Goal: Information Seeking & Learning: Learn about a topic

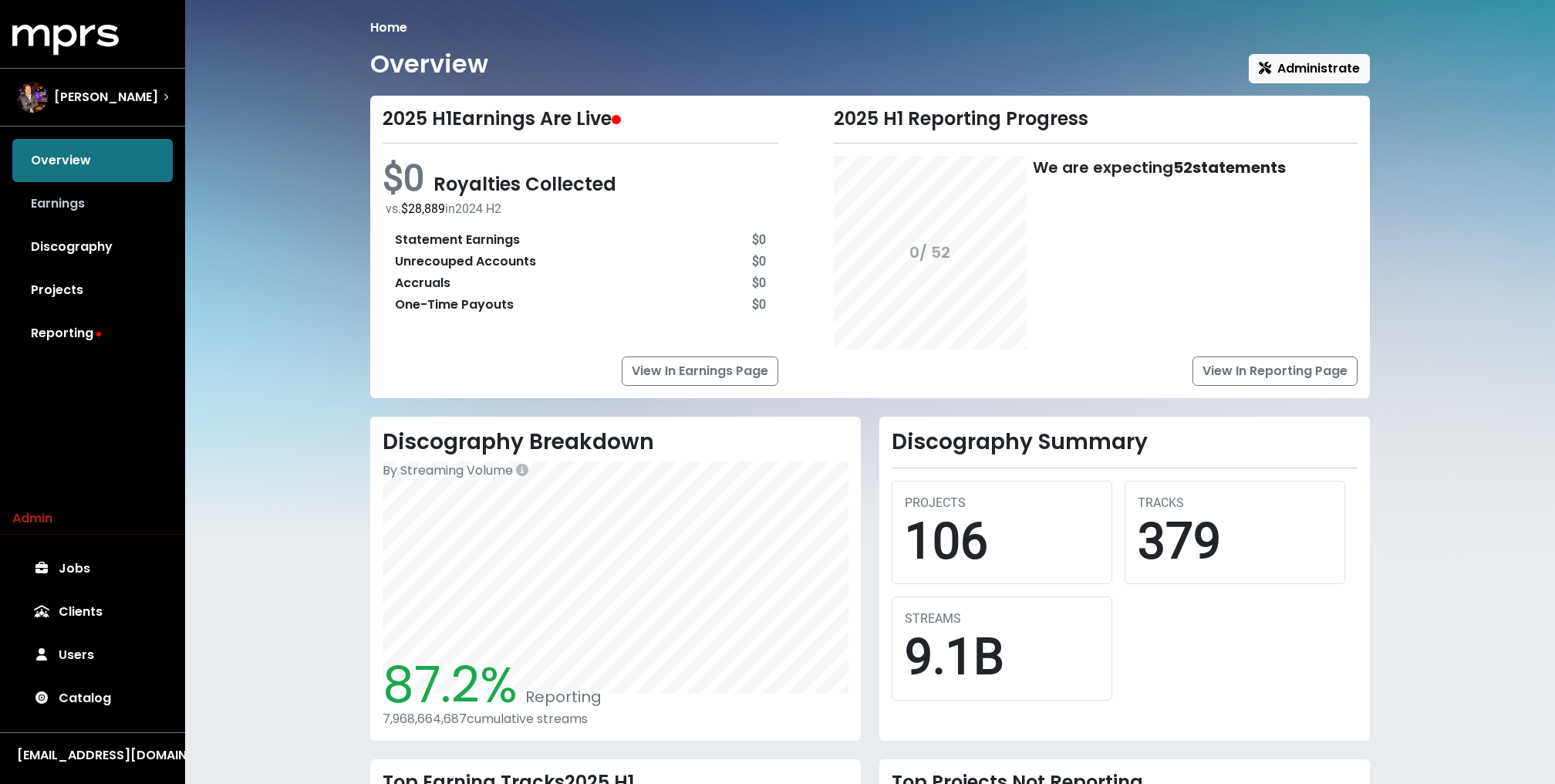
click at [79, 191] on link "Earnings" at bounding box center [92, 203] width 160 height 43
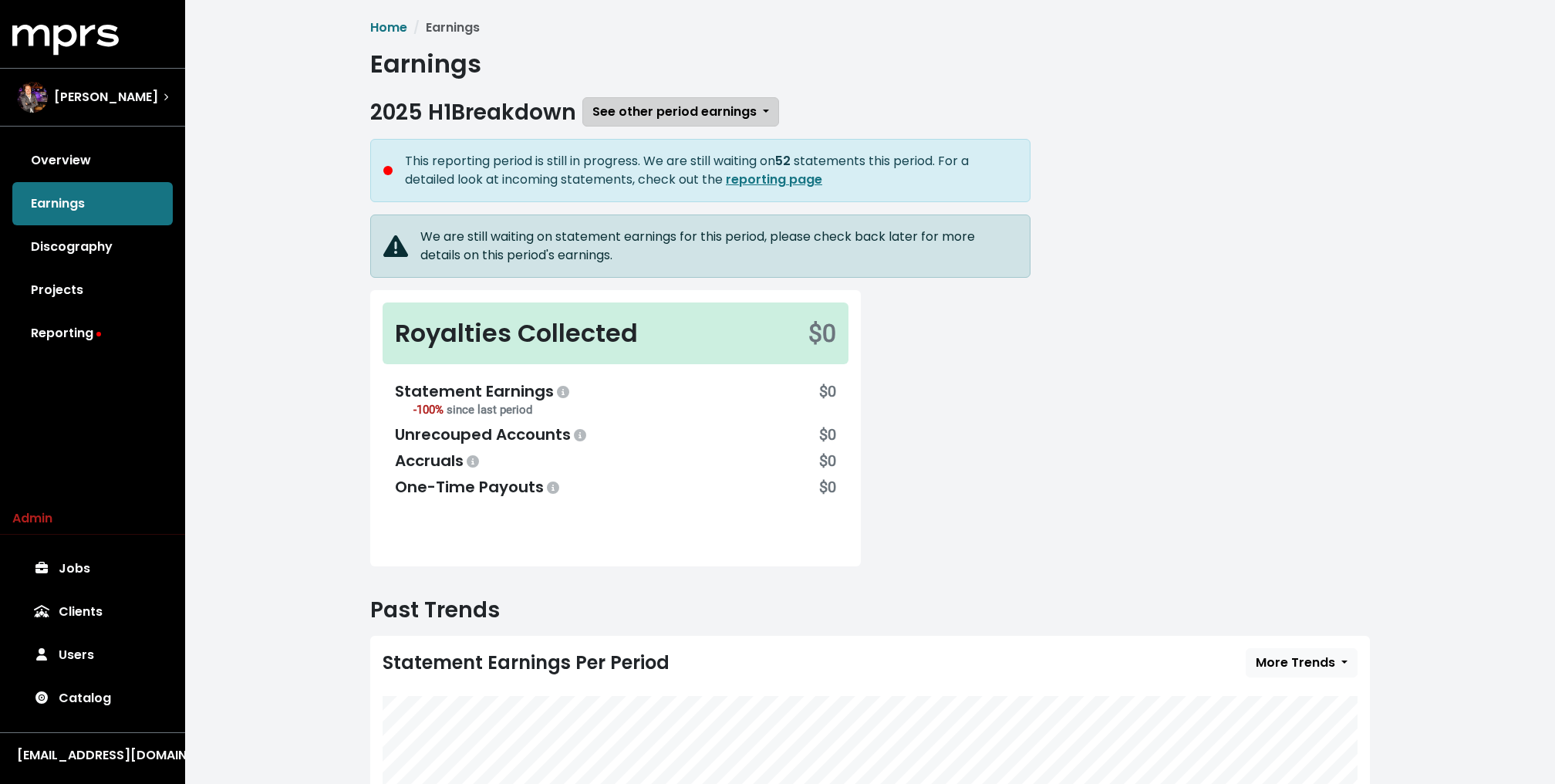
click at [669, 114] on span "See other period earnings" at bounding box center [674, 112] width 164 height 18
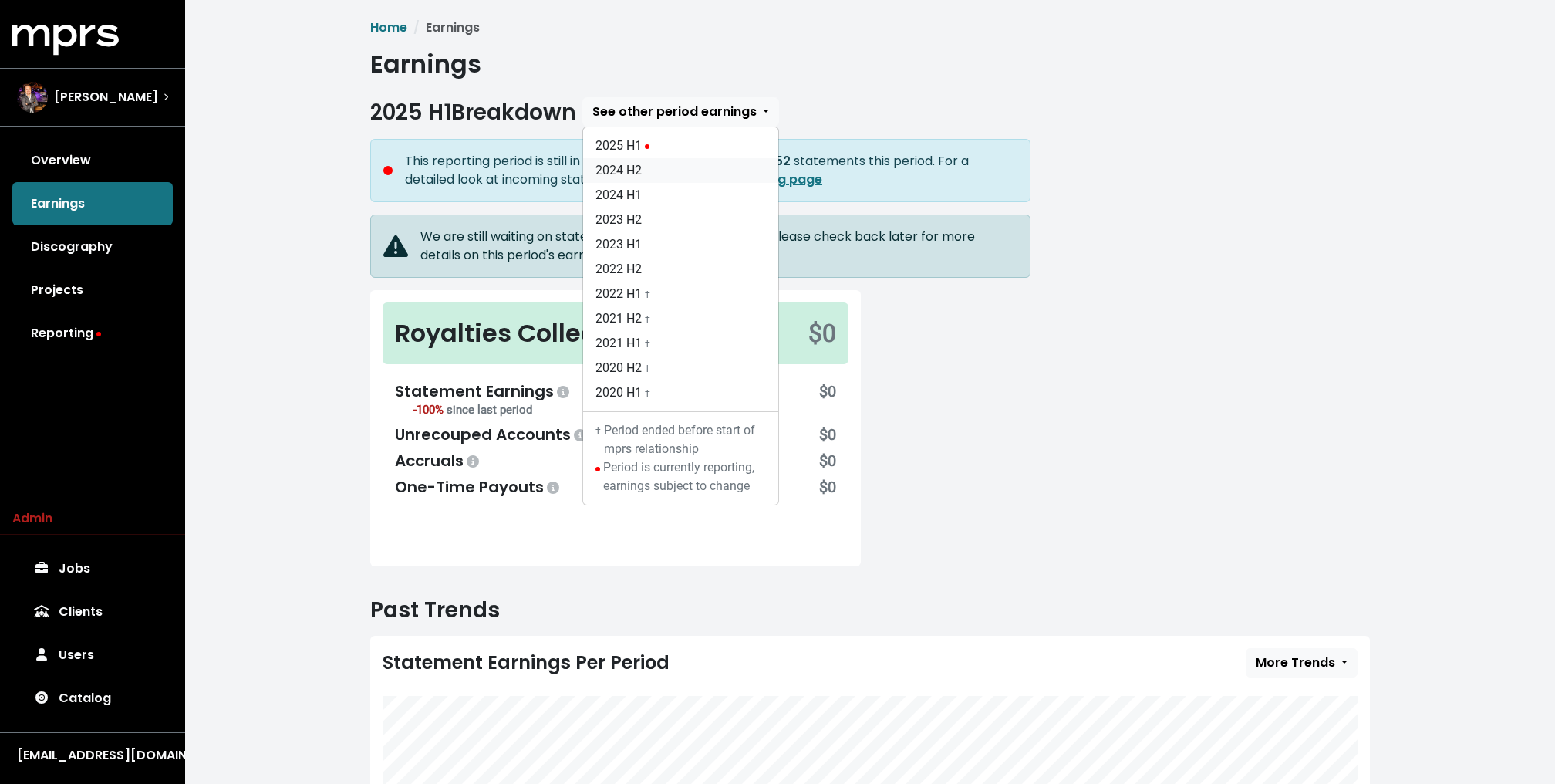
click at [627, 163] on link "2024 H2" at bounding box center [680, 171] width 195 height 24
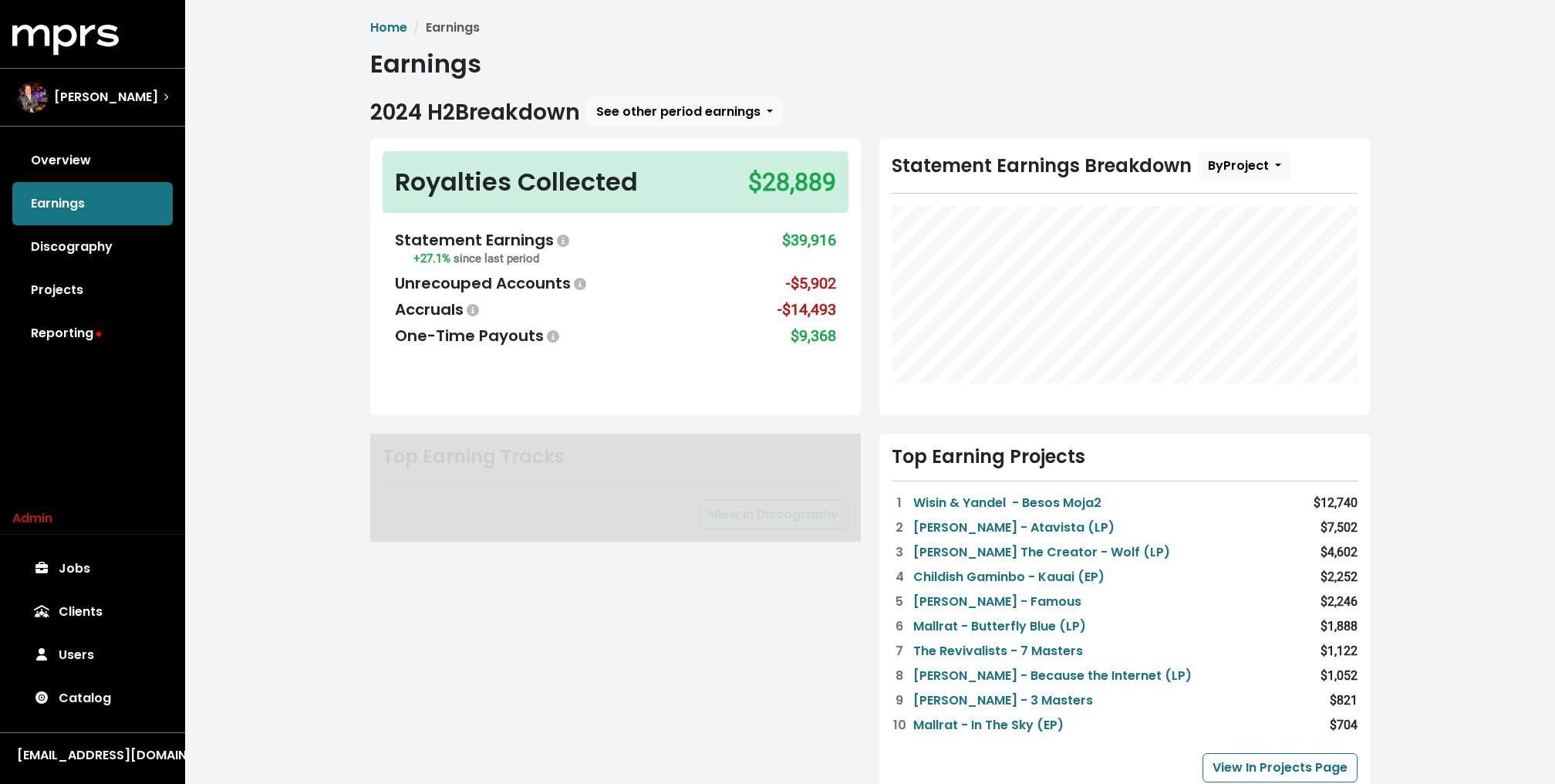
scroll to position [521, 0]
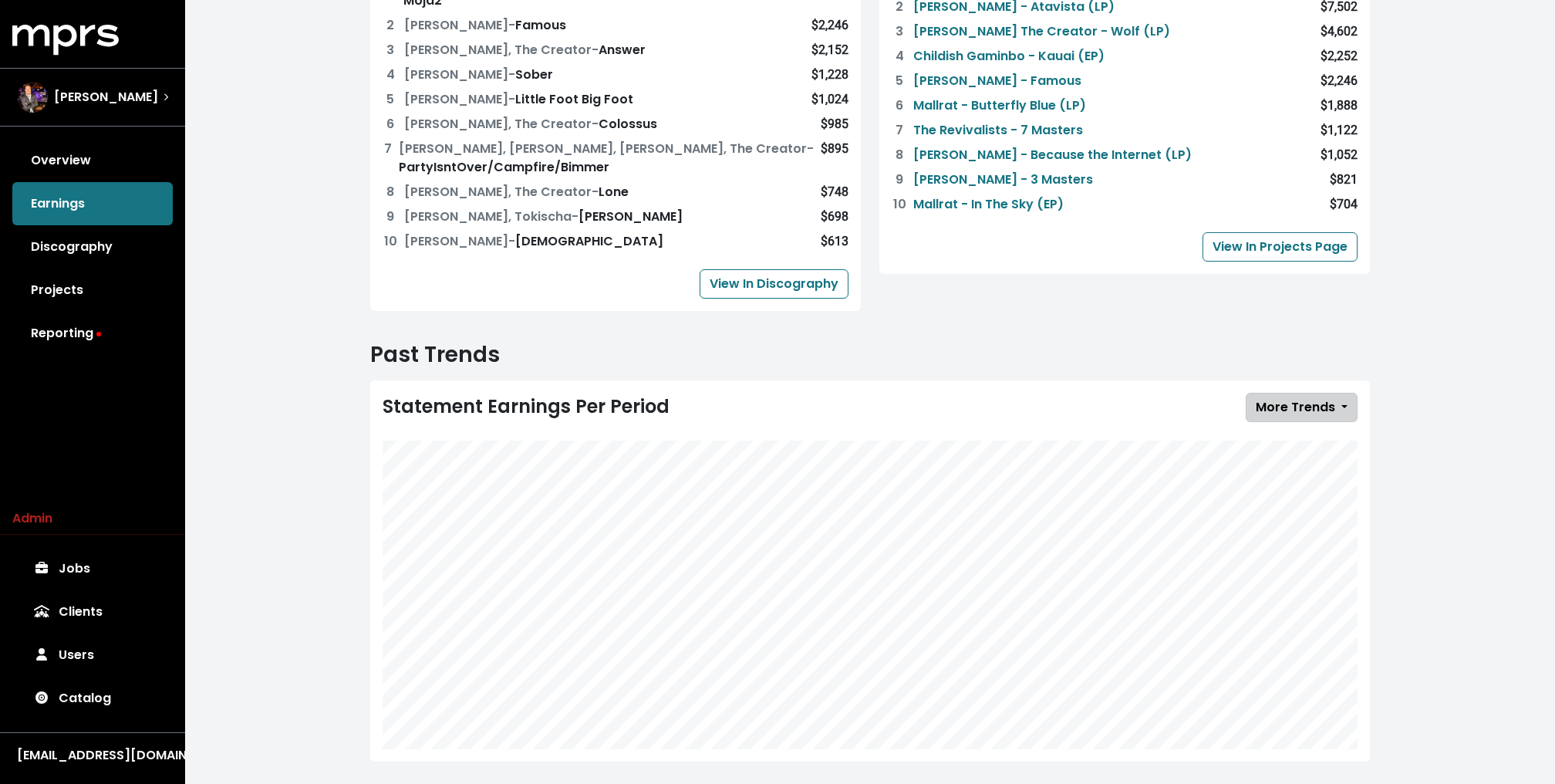
click at [1300, 396] on button "More Trends" at bounding box center [1301, 408] width 112 height 29
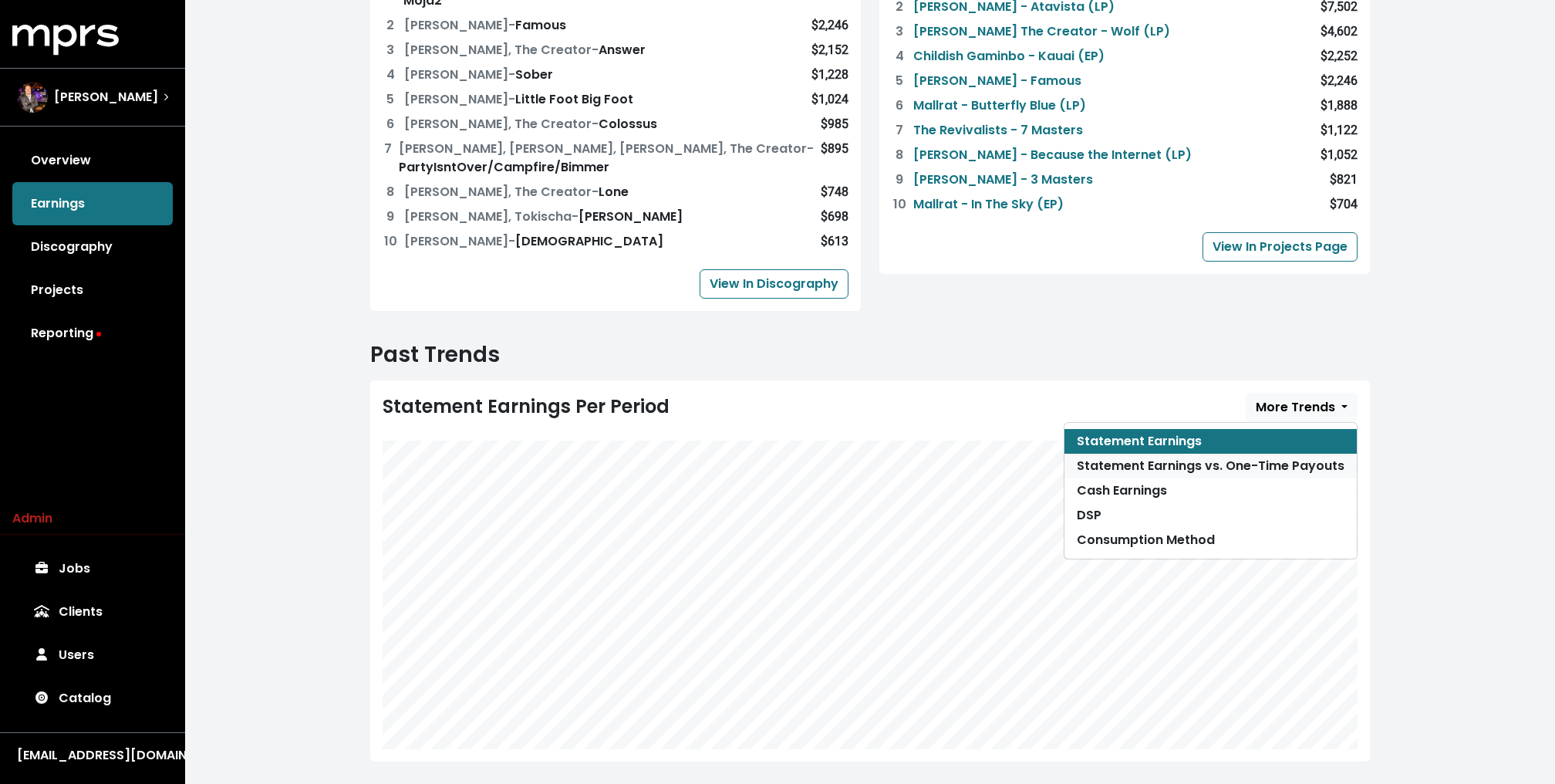
click at [1246, 453] on link "Statement Earnings vs. One-Time Payouts" at bounding box center [1210, 466] width 292 height 24
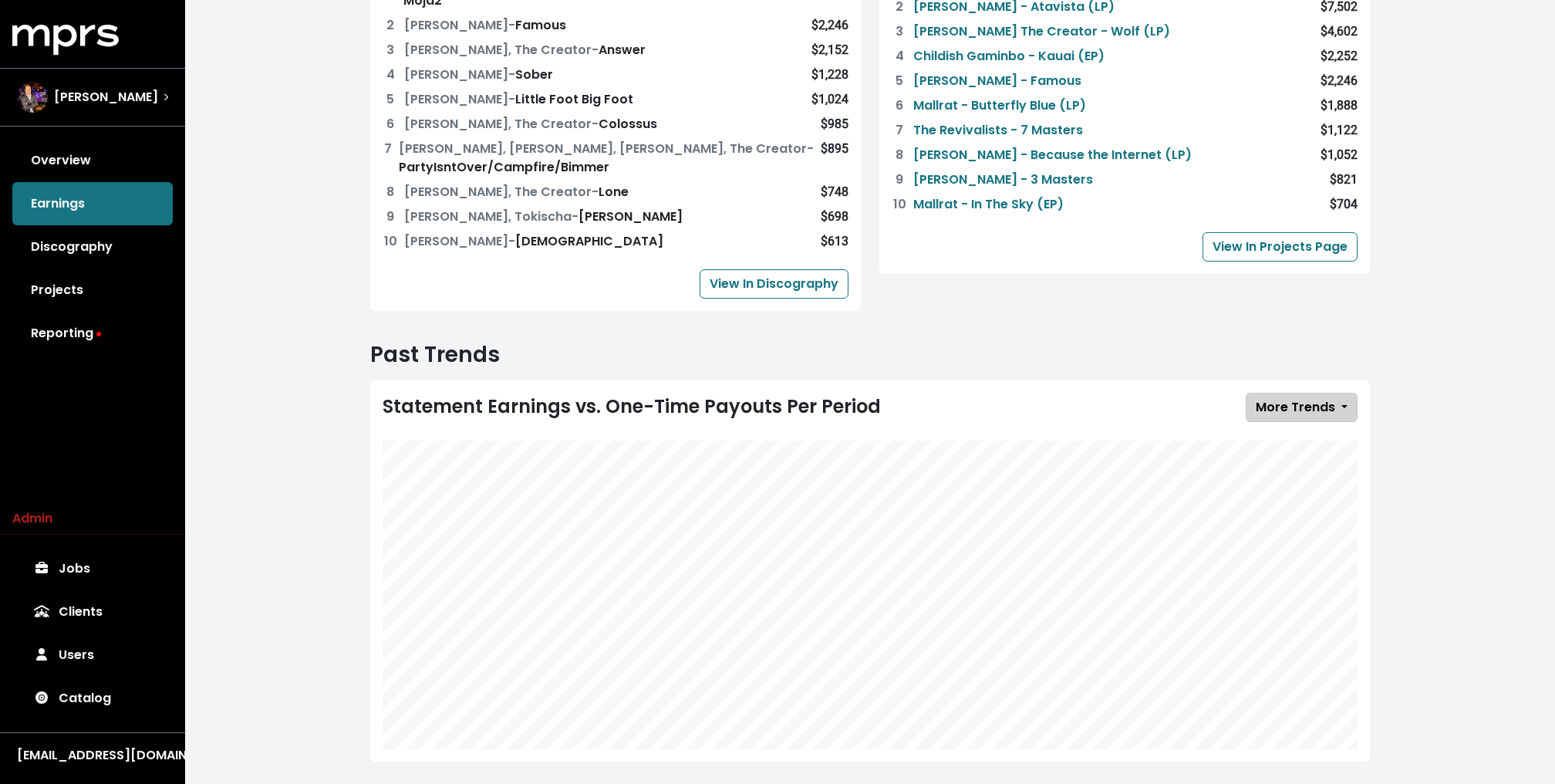
click at [1285, 398] on span "More Trends" at bounding box center [1295, 407] width 79 height 18
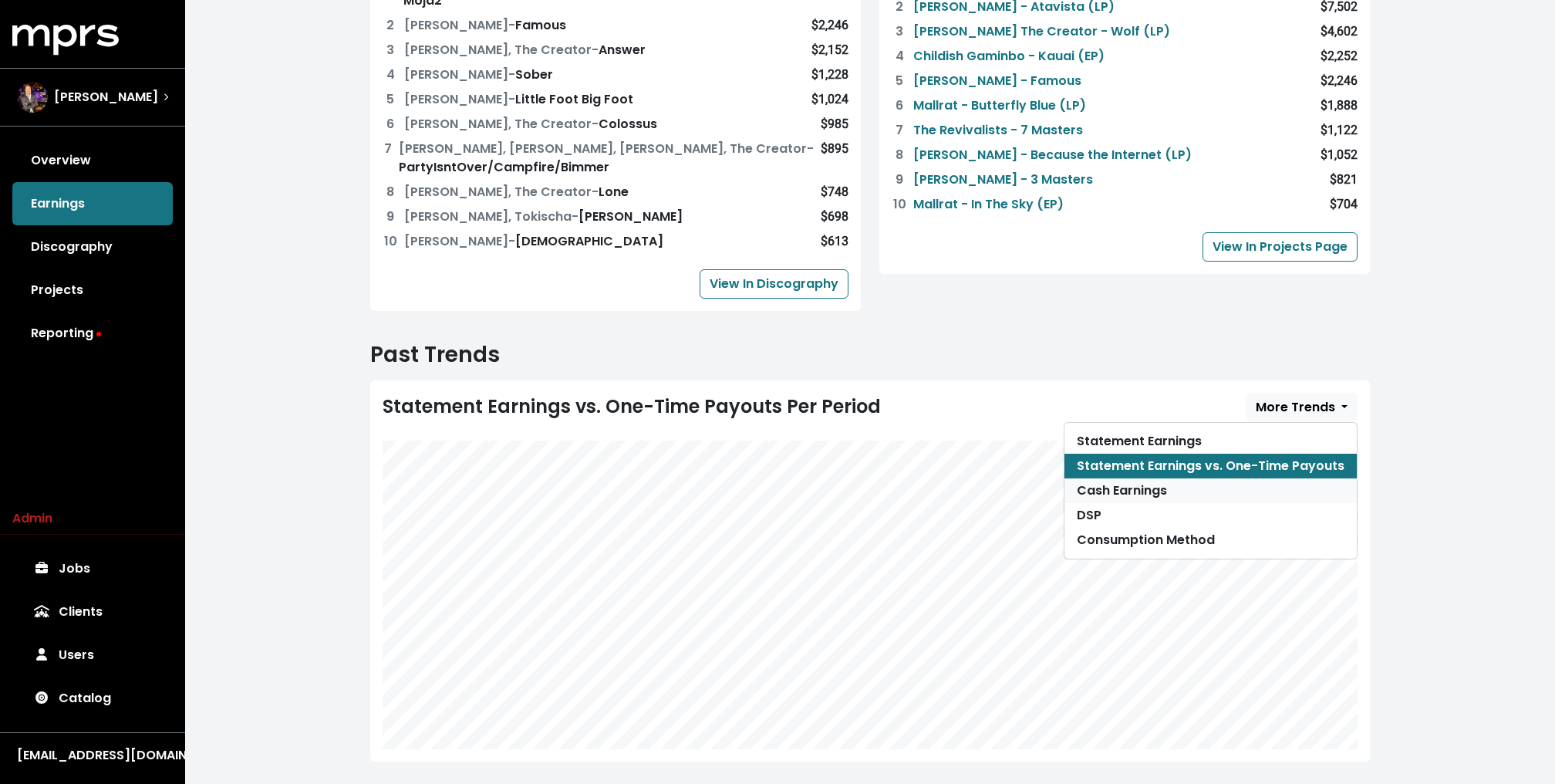
click at [1251, 479] on link "Cash Earnings" at bounding box center [1210, 491] width 292 height 24
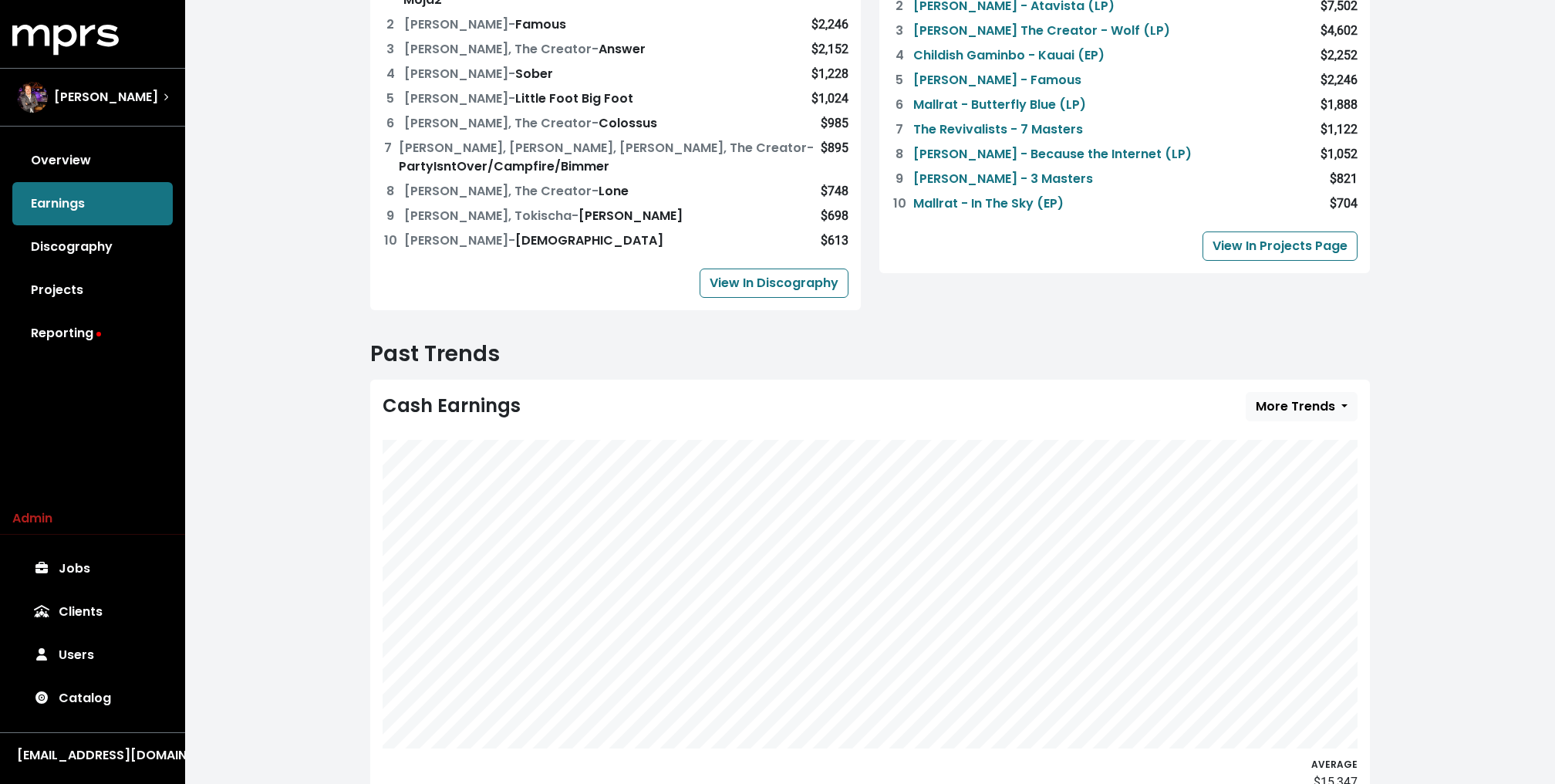
scroll to position [564, 0]
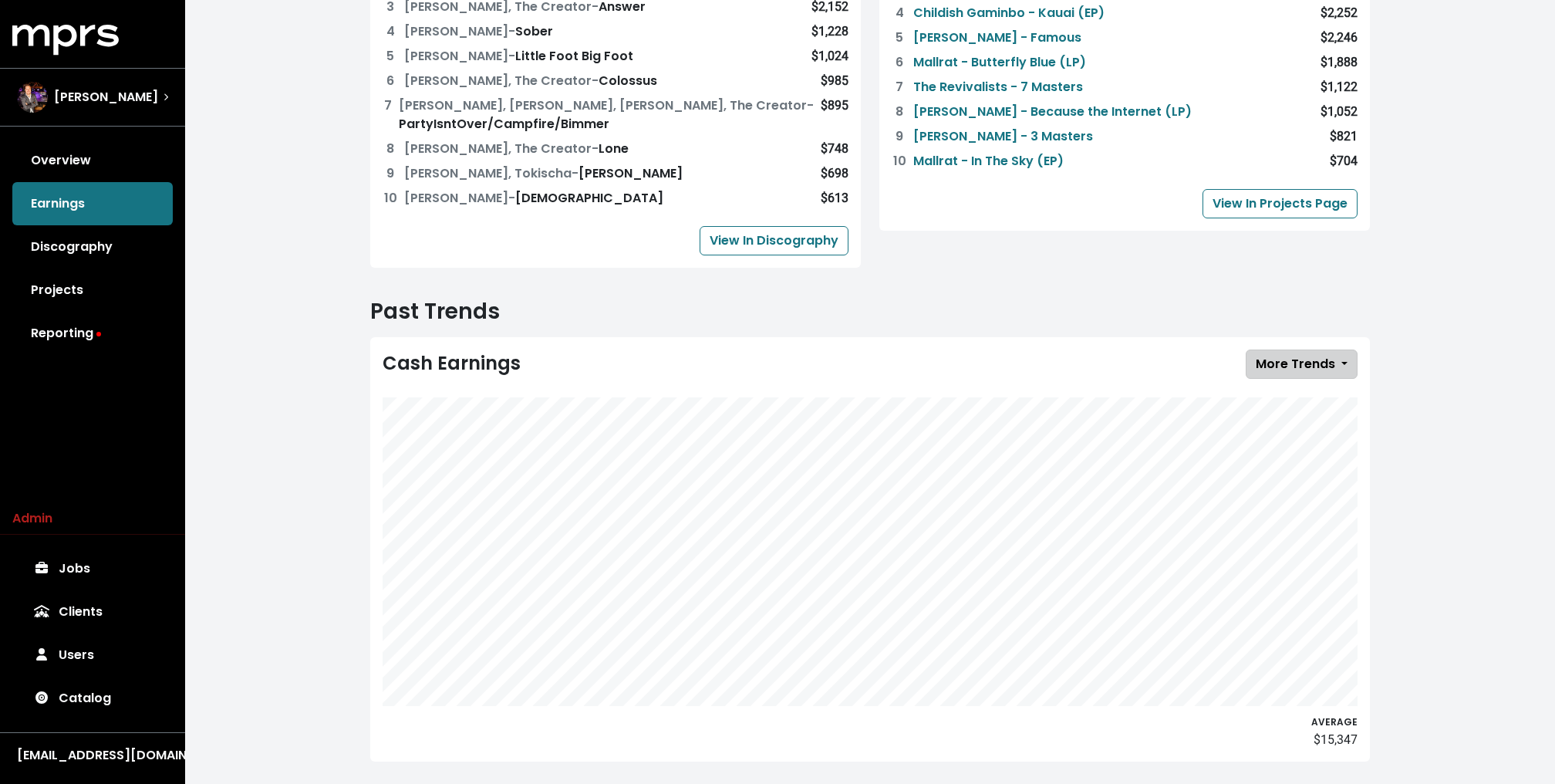
click at [1298, 354] on span "More Trends" at bounding box center [1295, 363] width 79 height 18
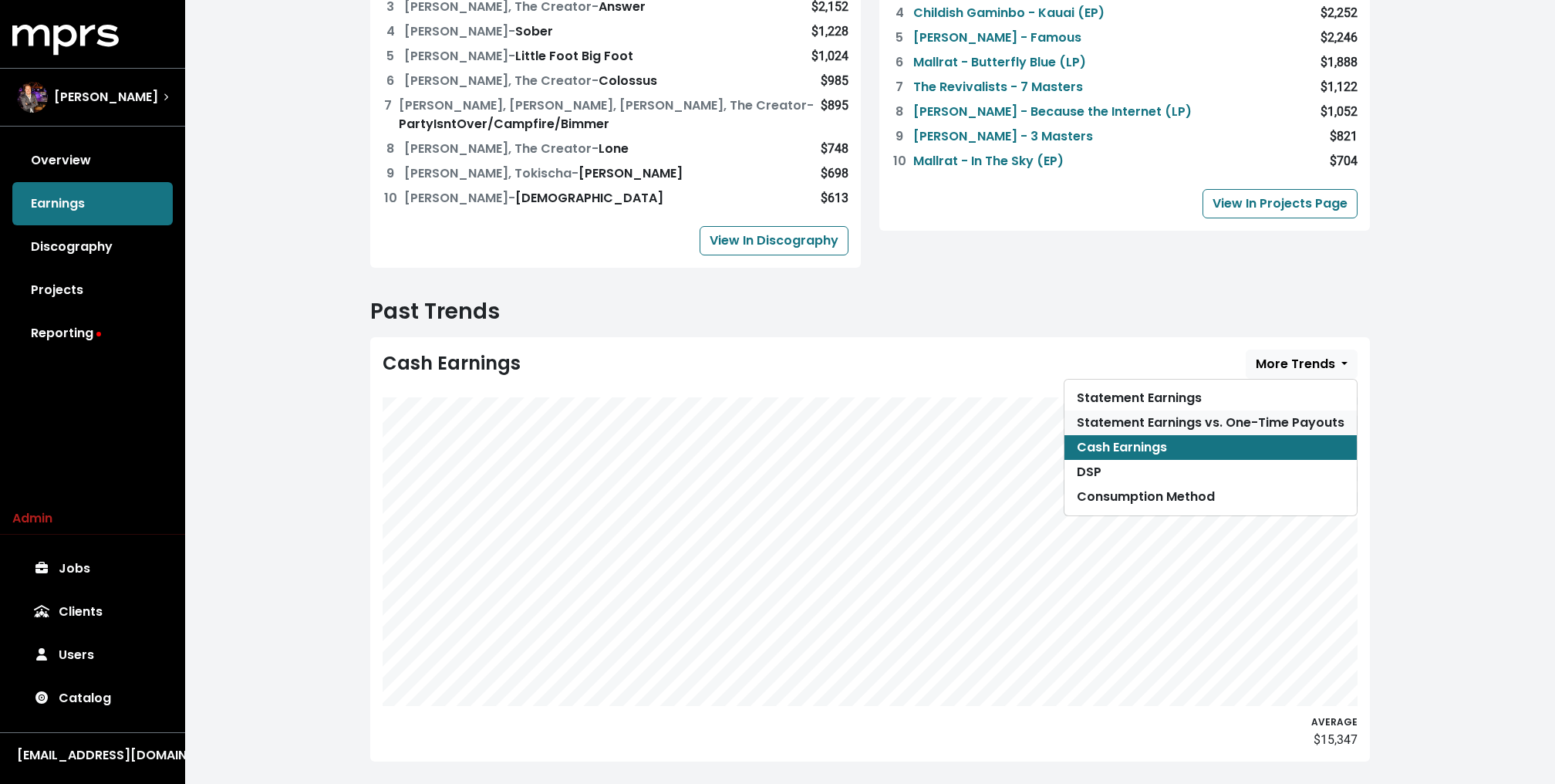
click at [1276, 410] on link "Statement Earnings vs. One-Time Payouts" at bounding box center [1210, 422] width 292 height 24
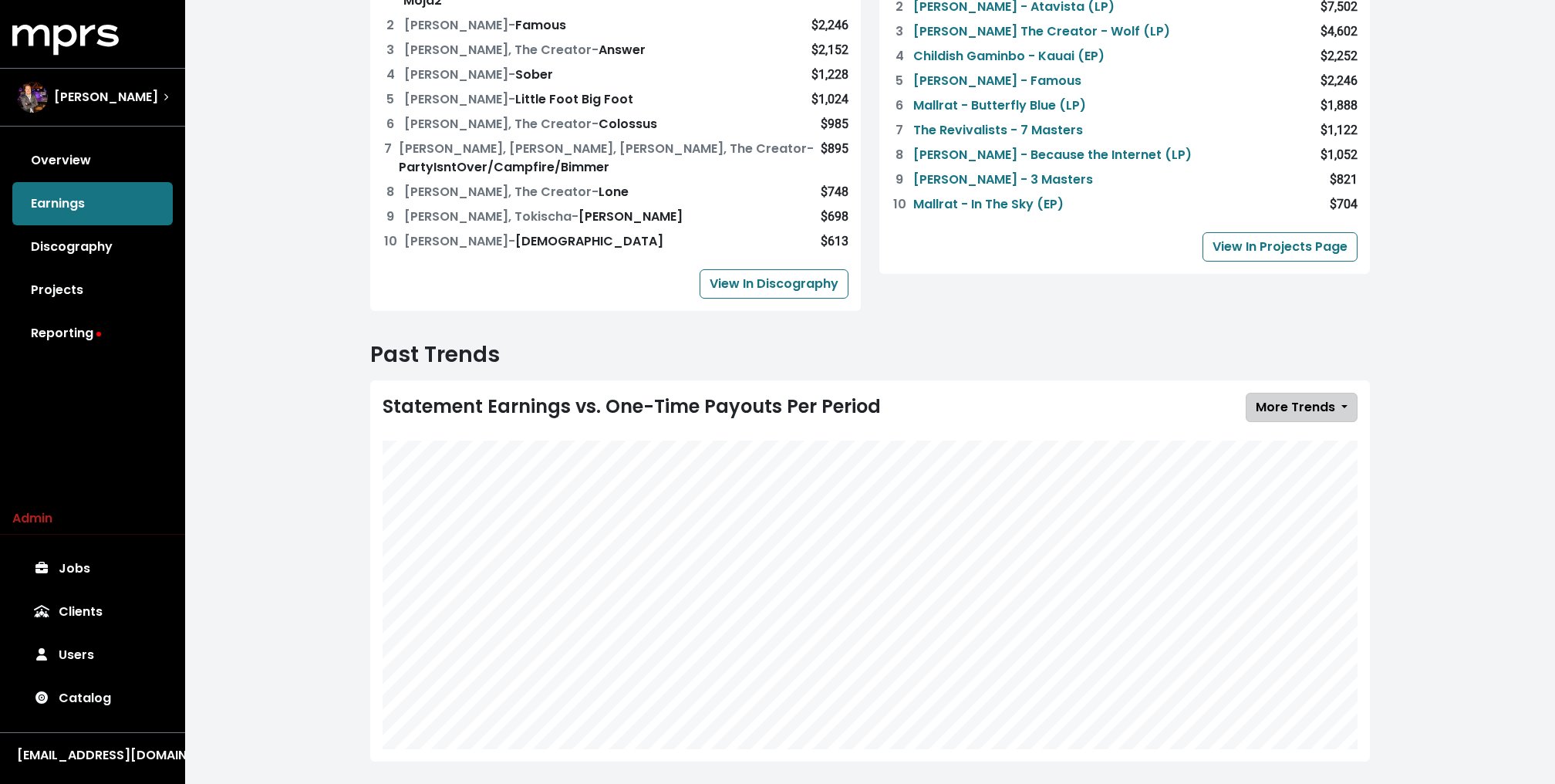
click at [1294, 396] on button "More Trends" at bounding box center [1301, 408] width 112 height 29
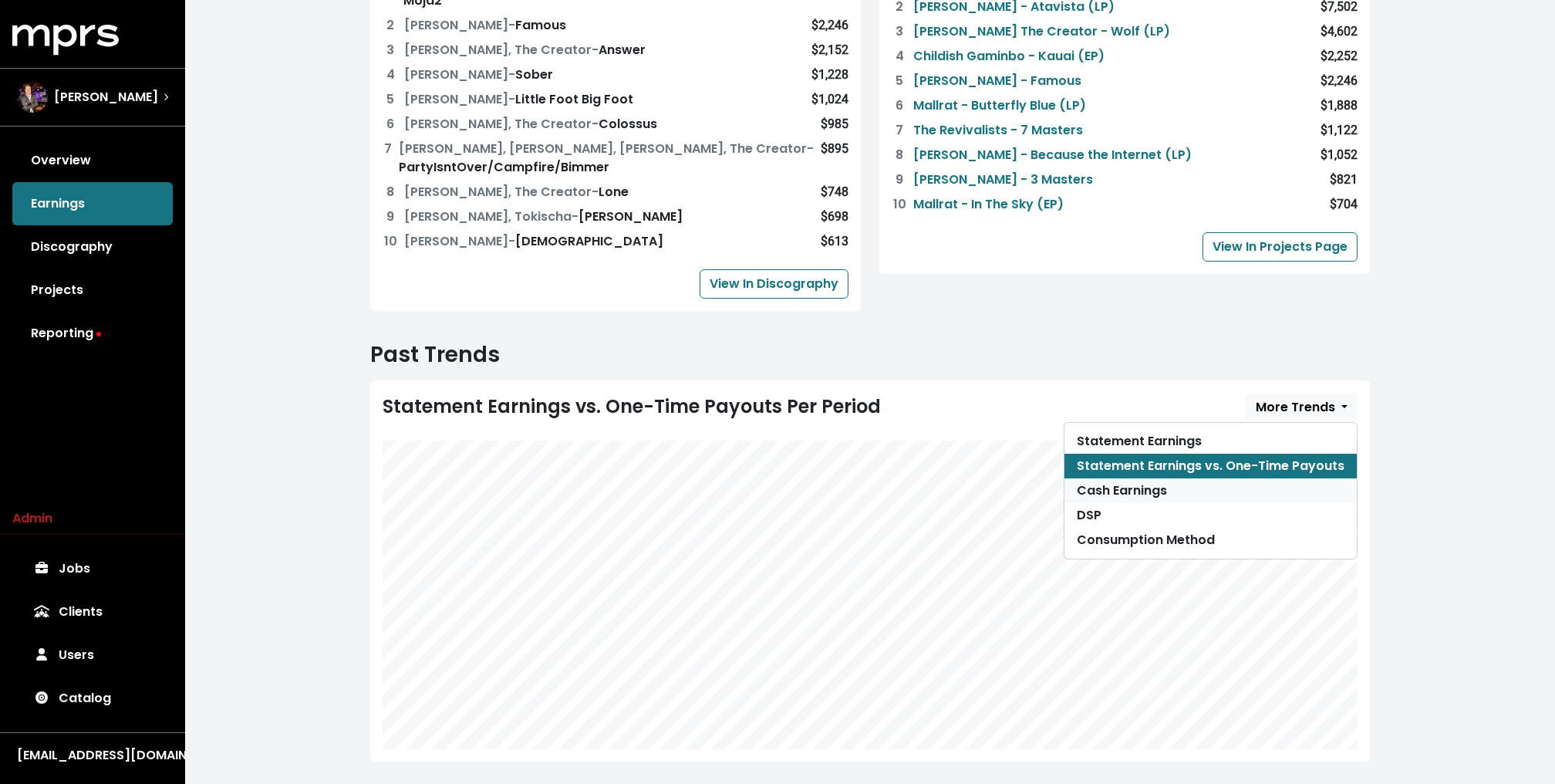
click at [1259, 479] on link "Cash Earnings" at bounding box center [1210, 491] width 292 height 24
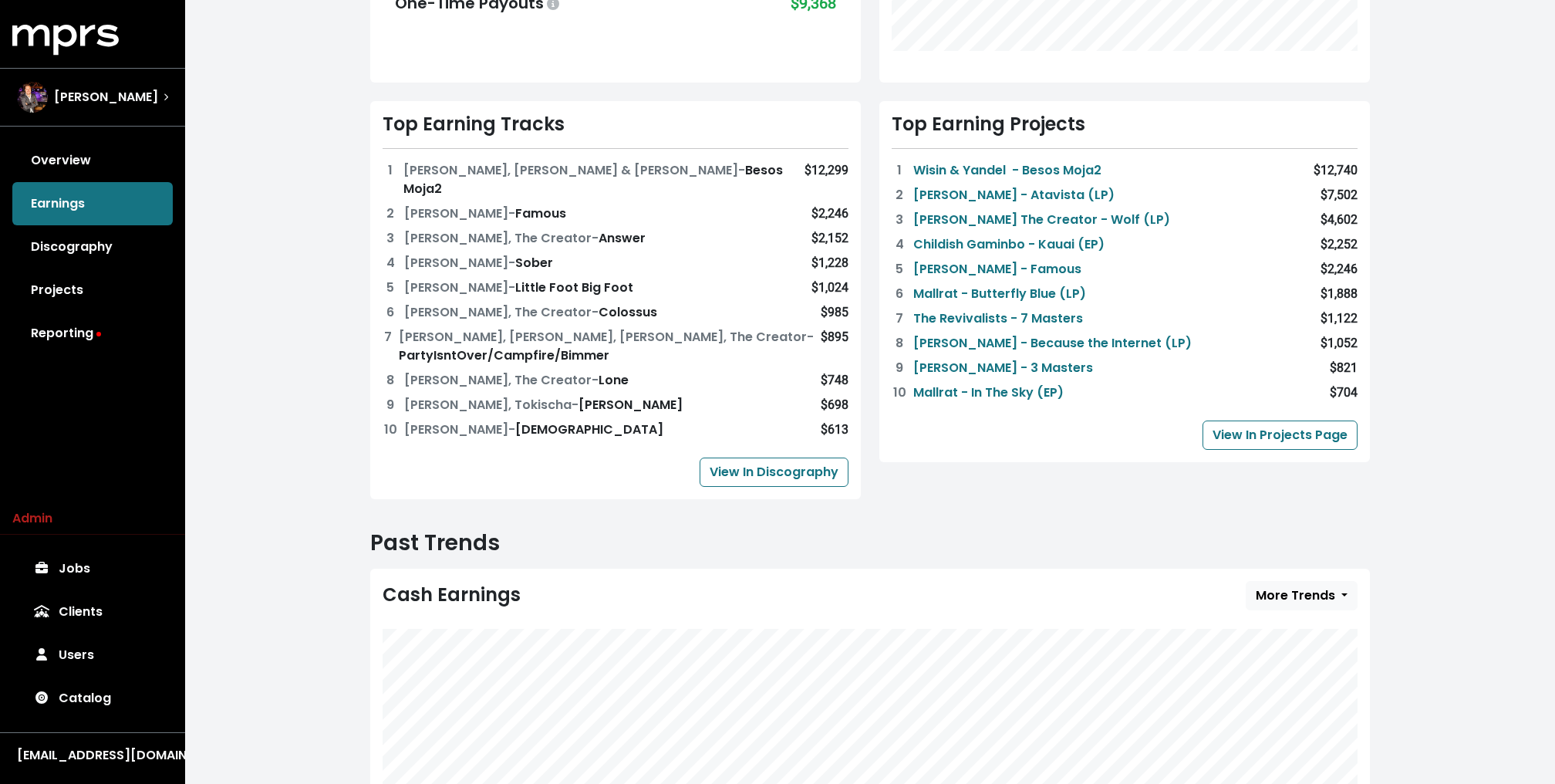
scroll to position [0, 0]
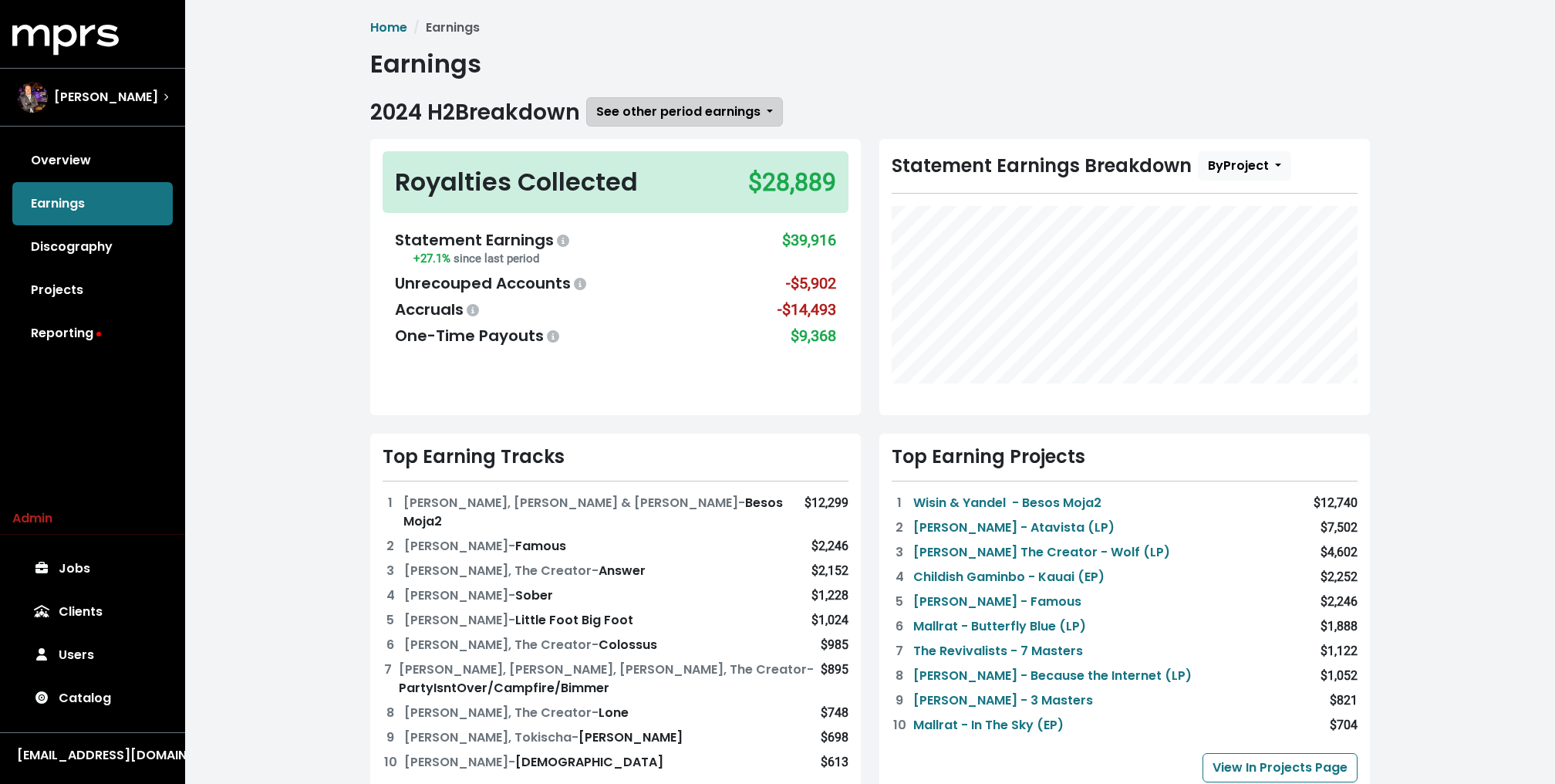
click at [648, 108] on span "See other period earnings" at bounding box center [678, 112] width 164 height 18
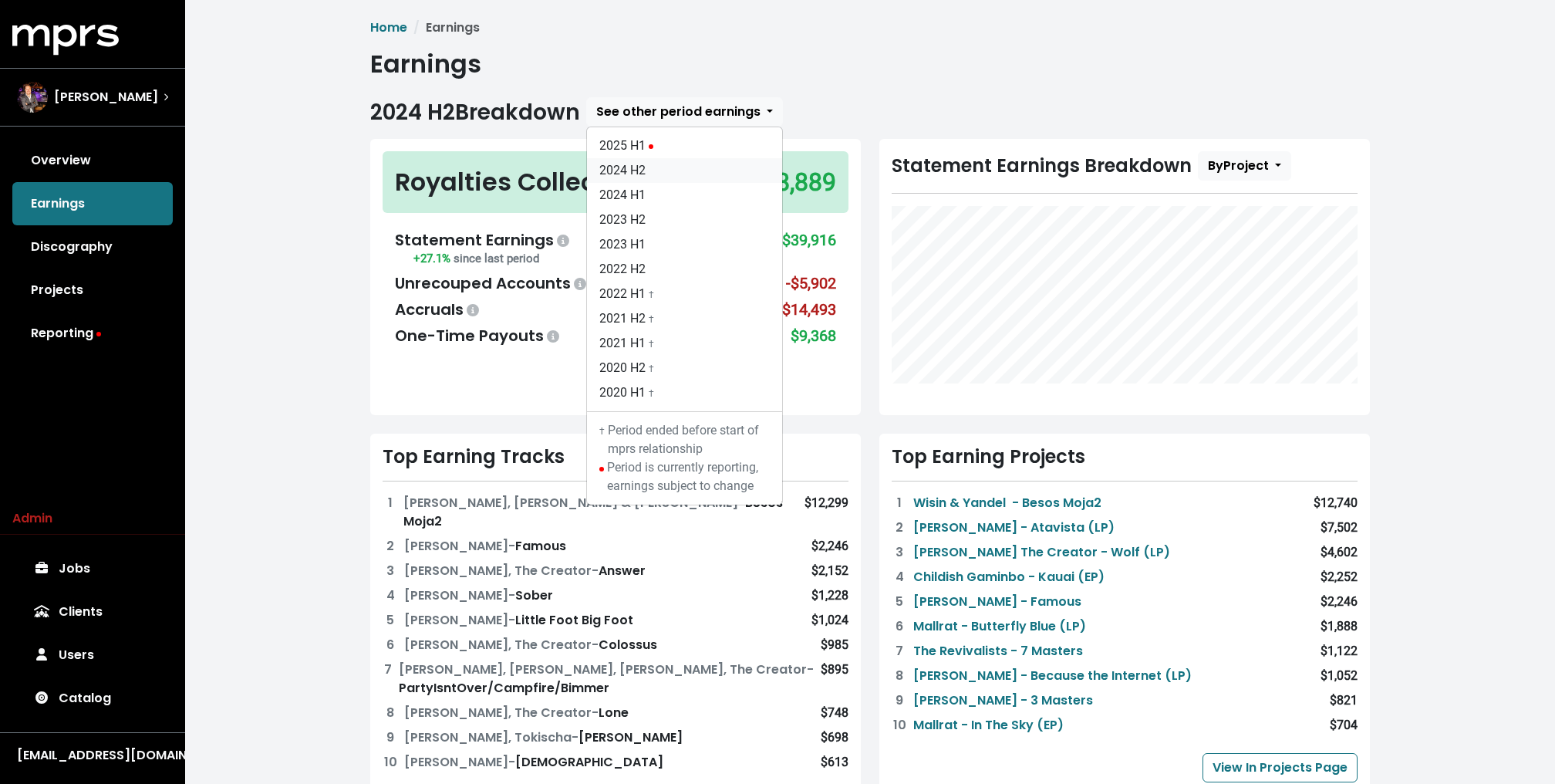
click at [657, 165] on link "2024 H2" at bounding box center [684, 171] width 195 height 24
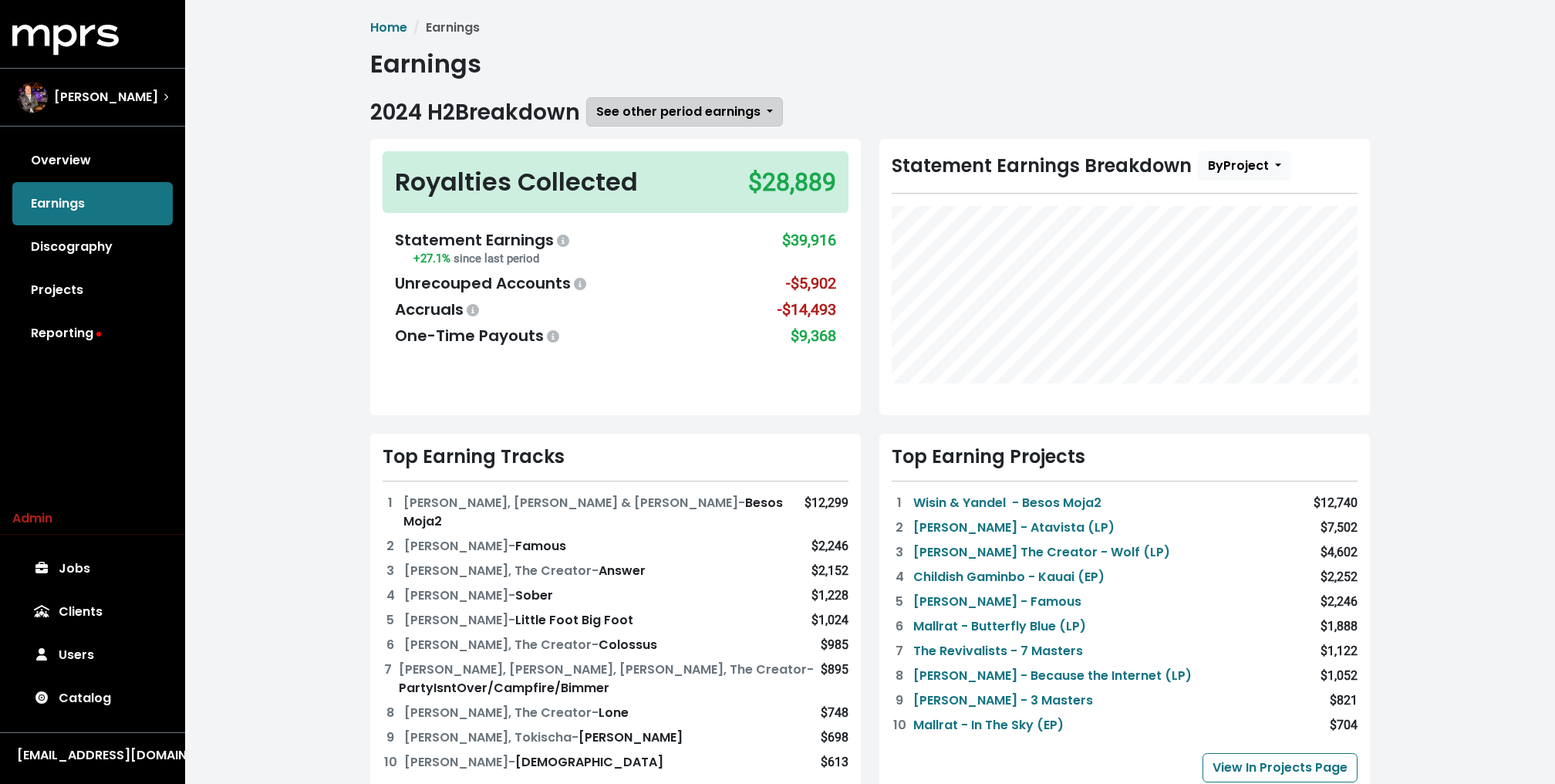
click at [639, 111] on span "See other period earnings" at bounding box center [678, 112] width 164 height 18
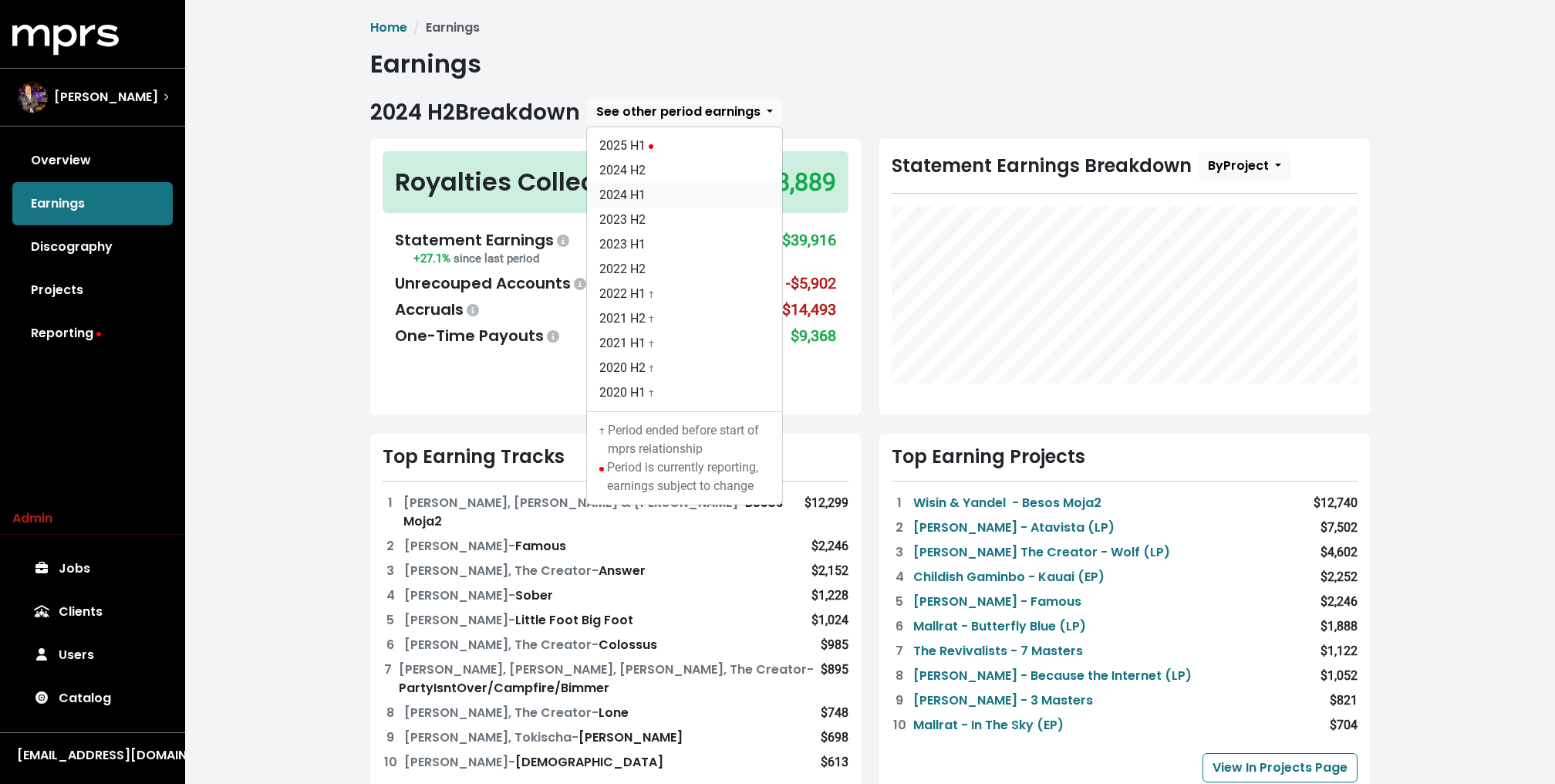
click at [632, 186] on link "2024 H1" at bounding box center [684, 195] width 195 height 24
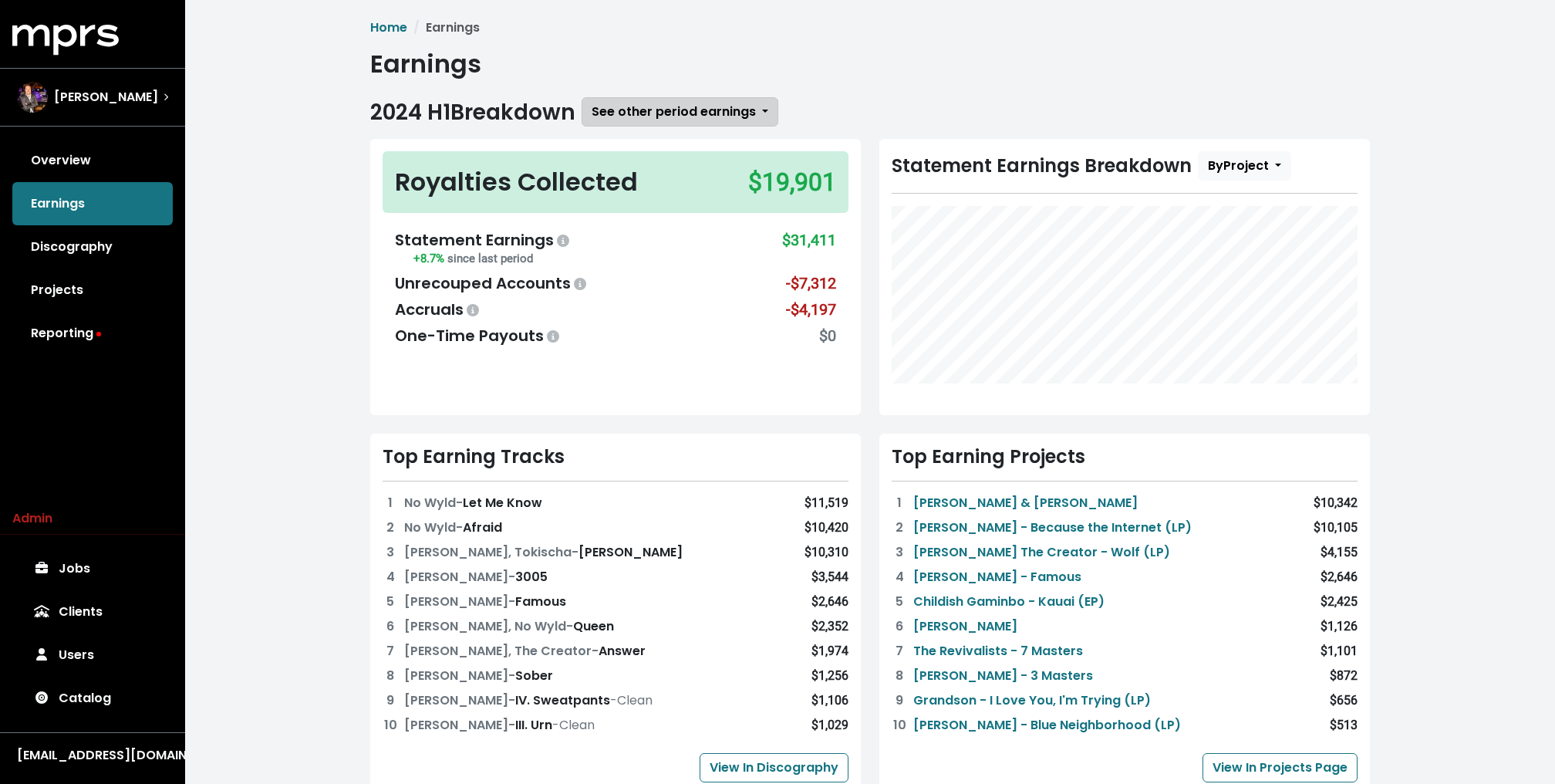
click at [707, 110] on span "See other period earnings" at bounding box center [673, 112] width 164 height 18
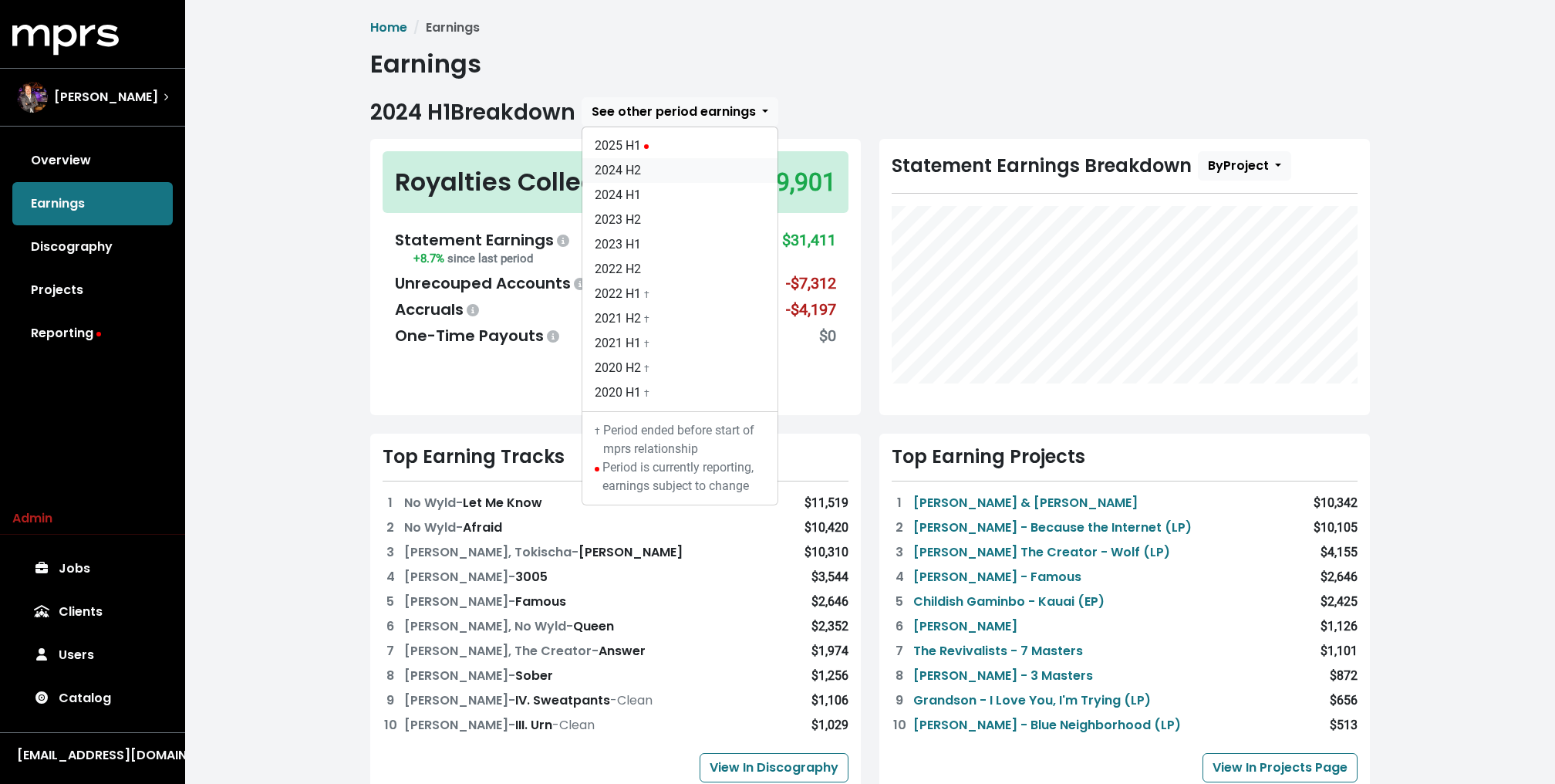
click at [663, 161] on link "2024 H2" at bounding box center [679, 171] width 195 height 24
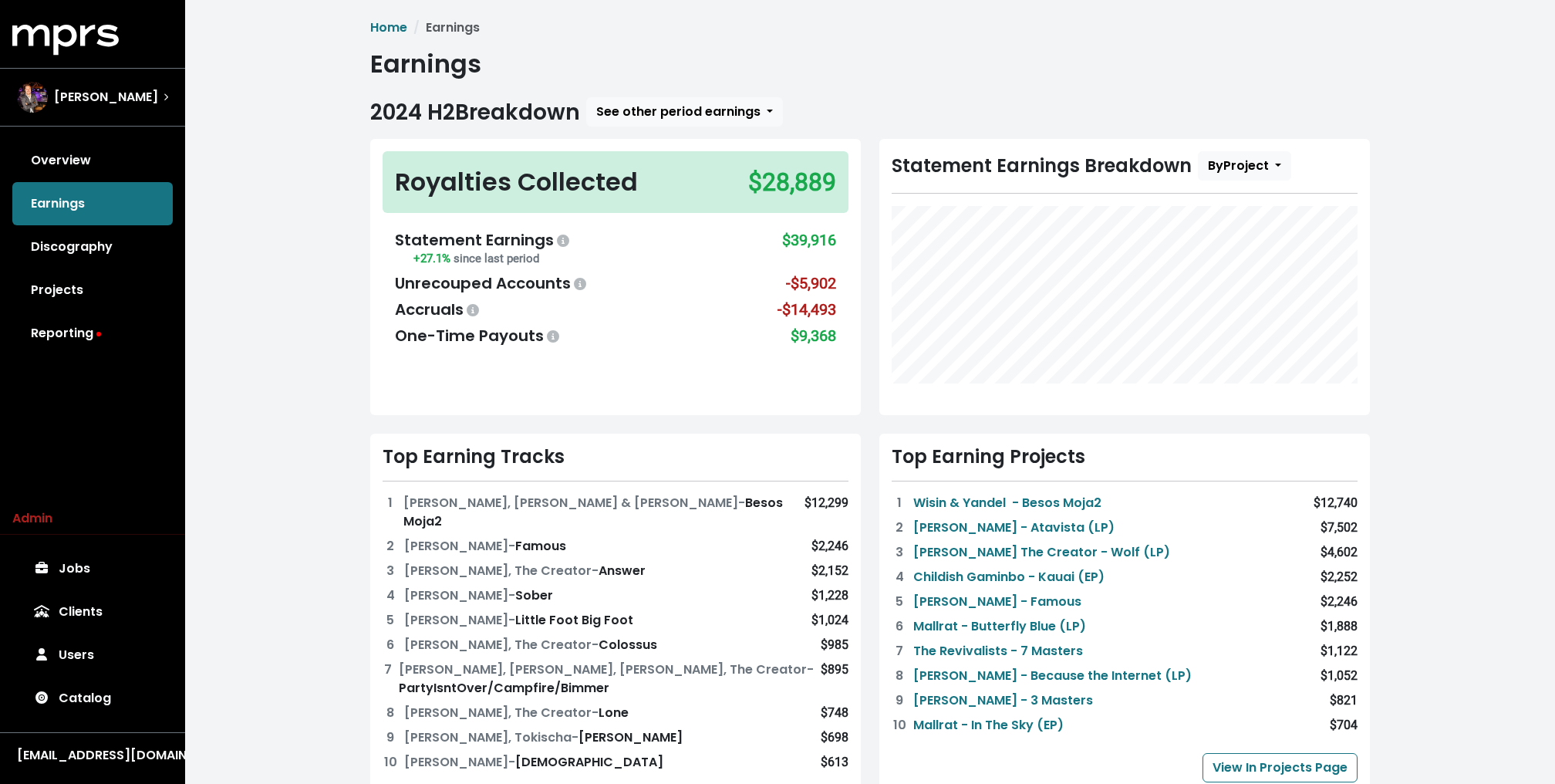
scroll to position [564, 0]
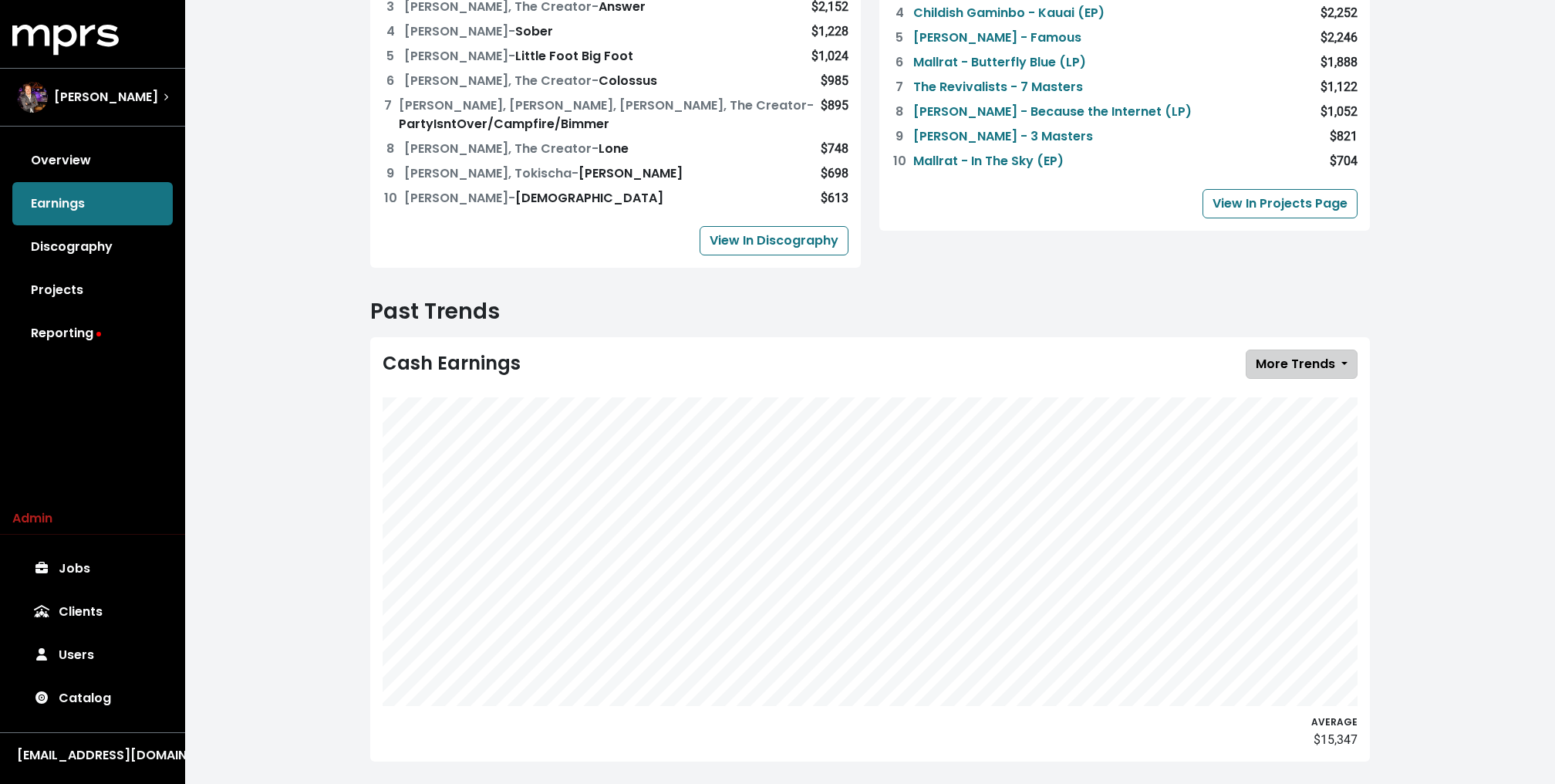
click at [1288, 354] on span "More Trends" at bounding box center [1295, 363] width 79 height 18
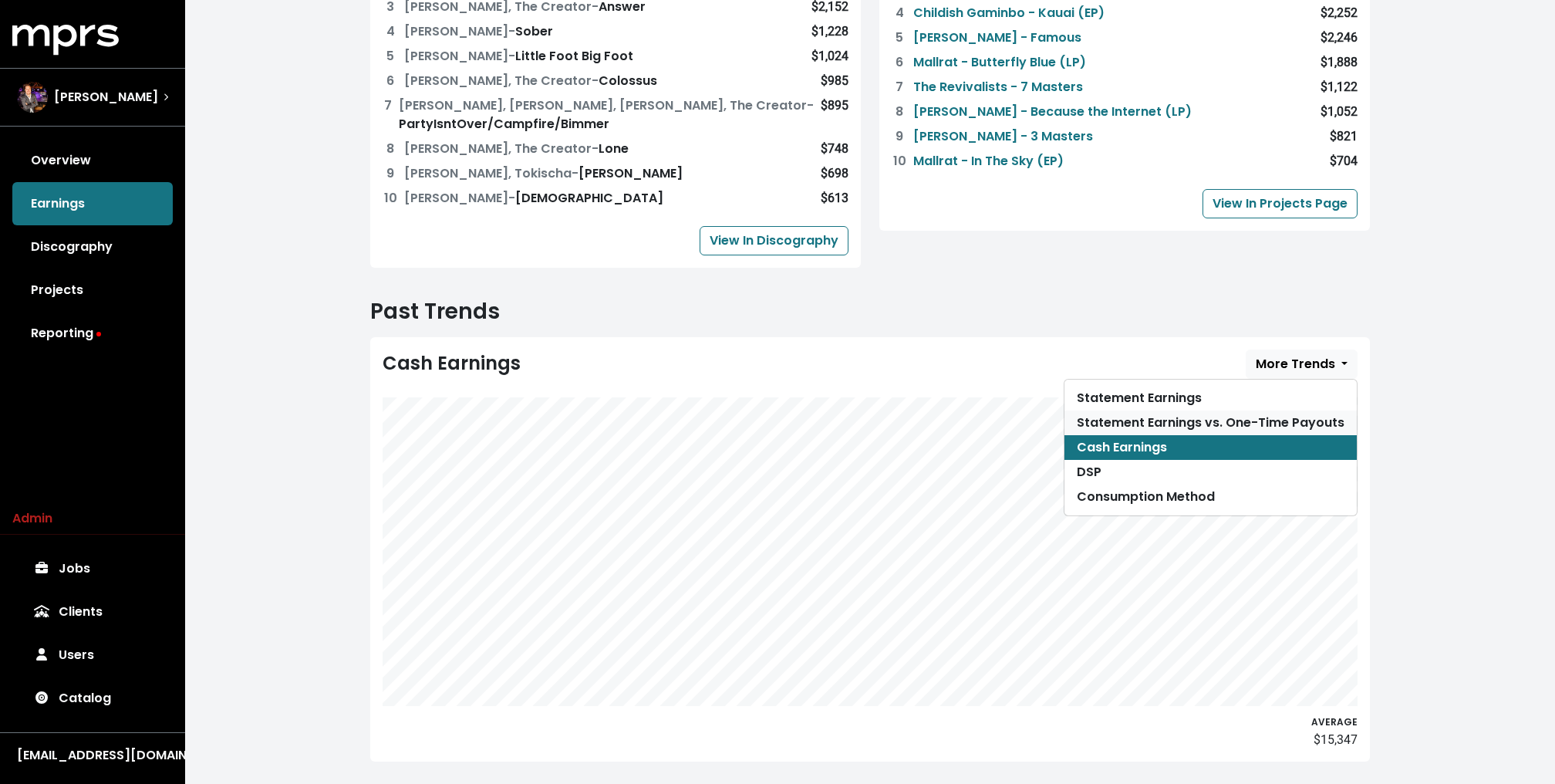
click at [1229, 410] on link "Statement Earnings vs. One-Time Payouts" at bounding box center [1210, 422] width 292 height 24
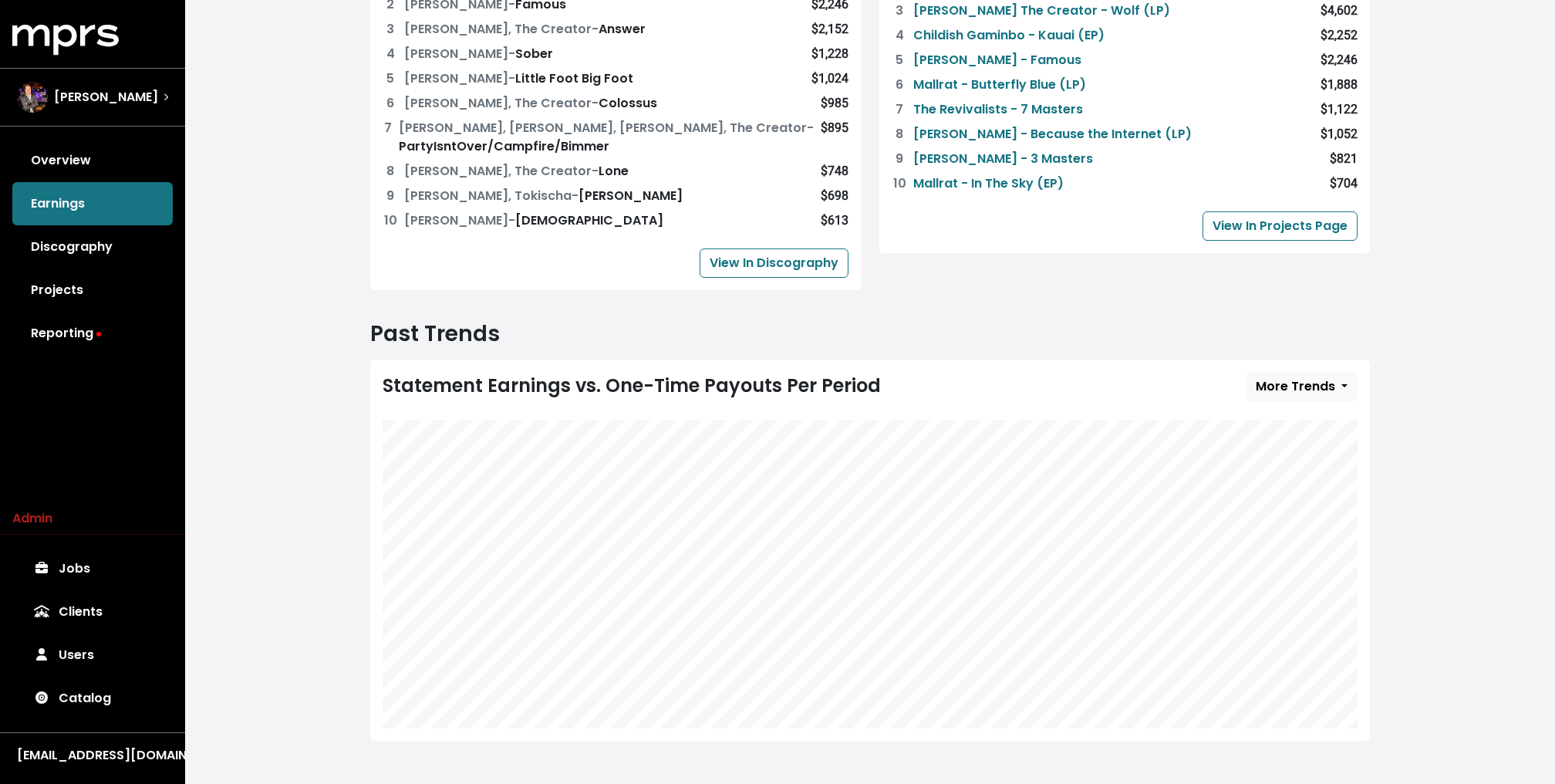
scroll to position [521, 0]
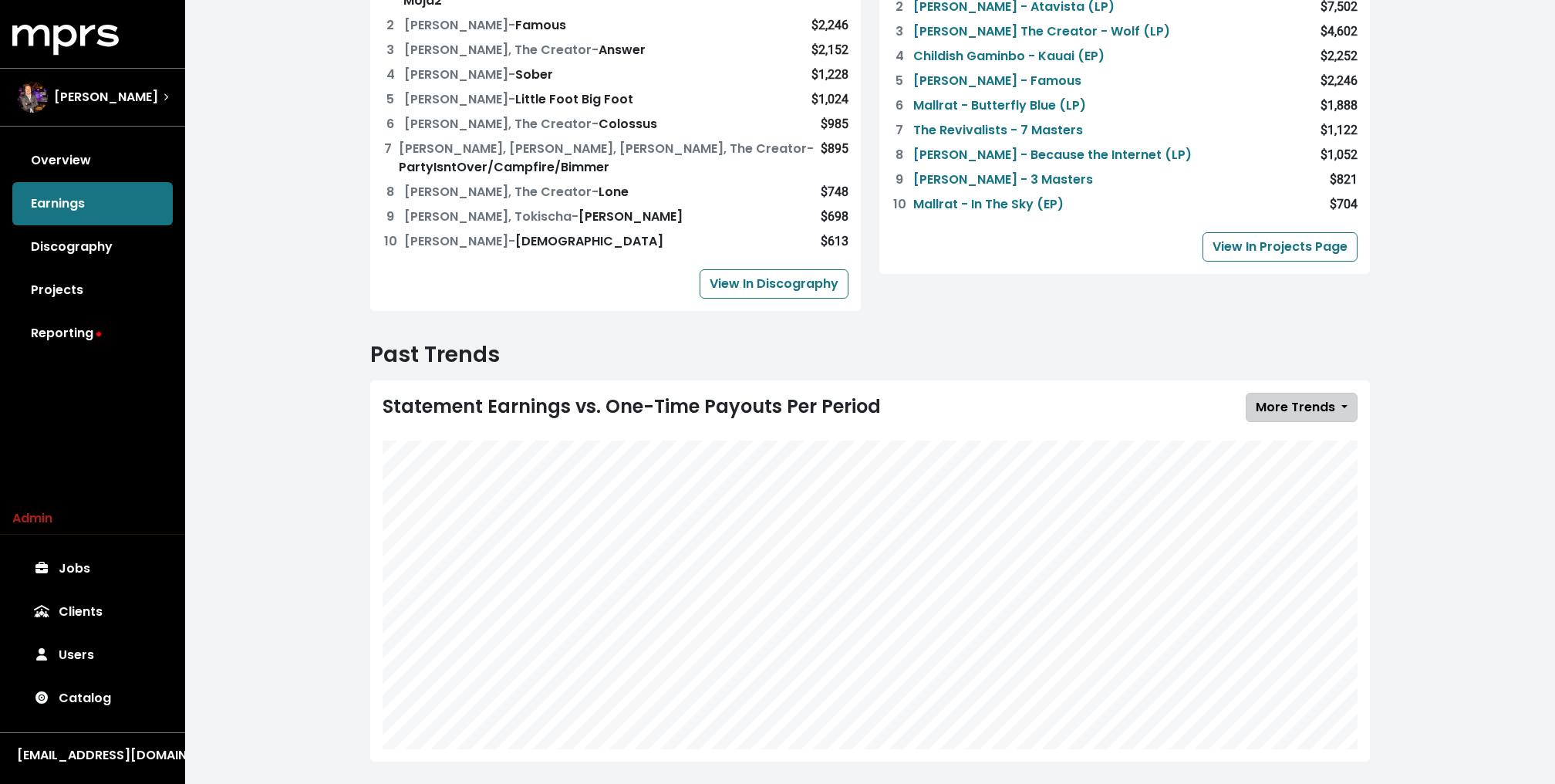
click at [1303, 398] on span "More Trends" at bounding box center [1295, 407] width 79 height 18
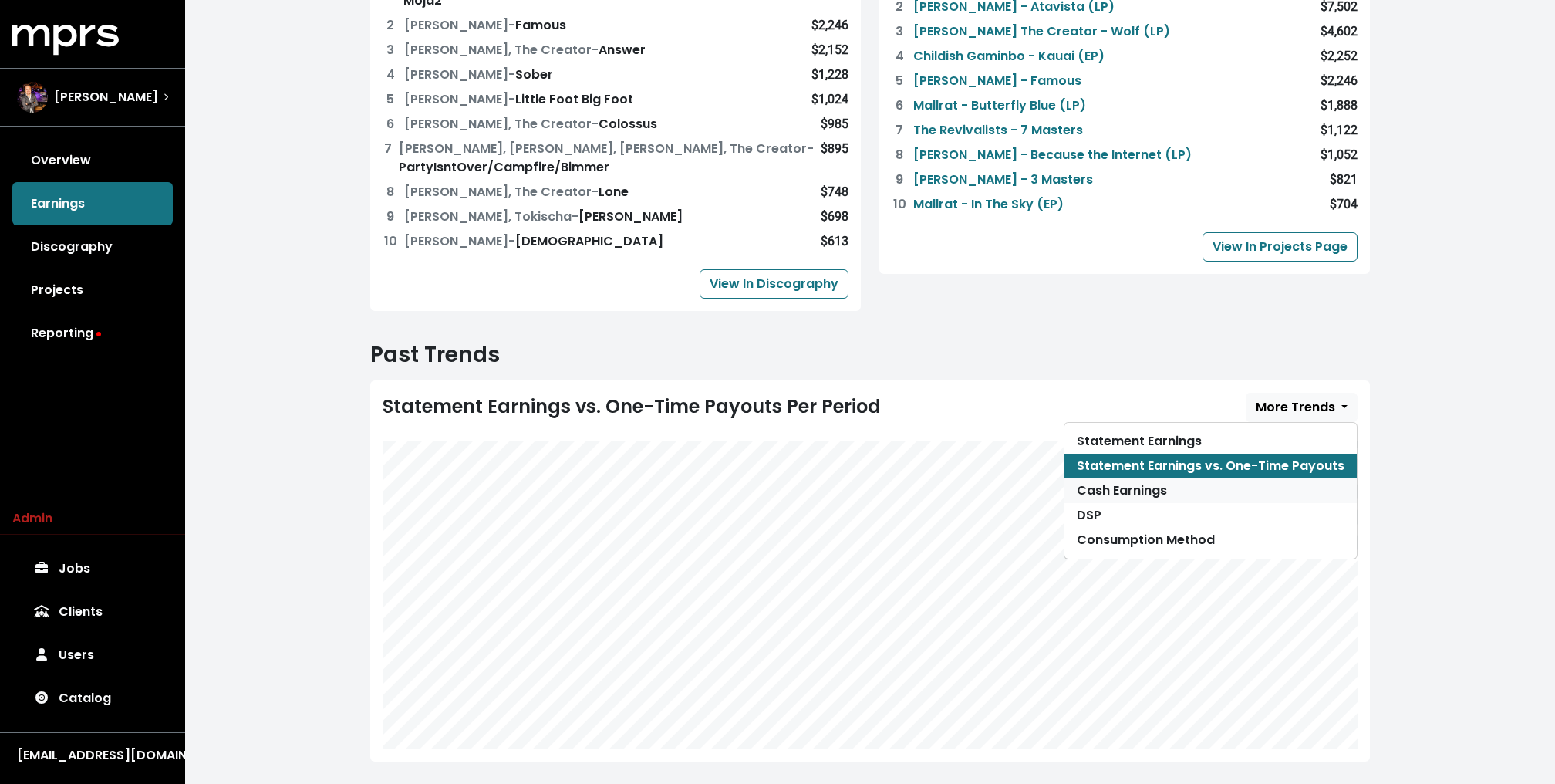
click at [1272, 479] on link "Cash Earnings" at bounding box center [1210, 491] width 292 height 24
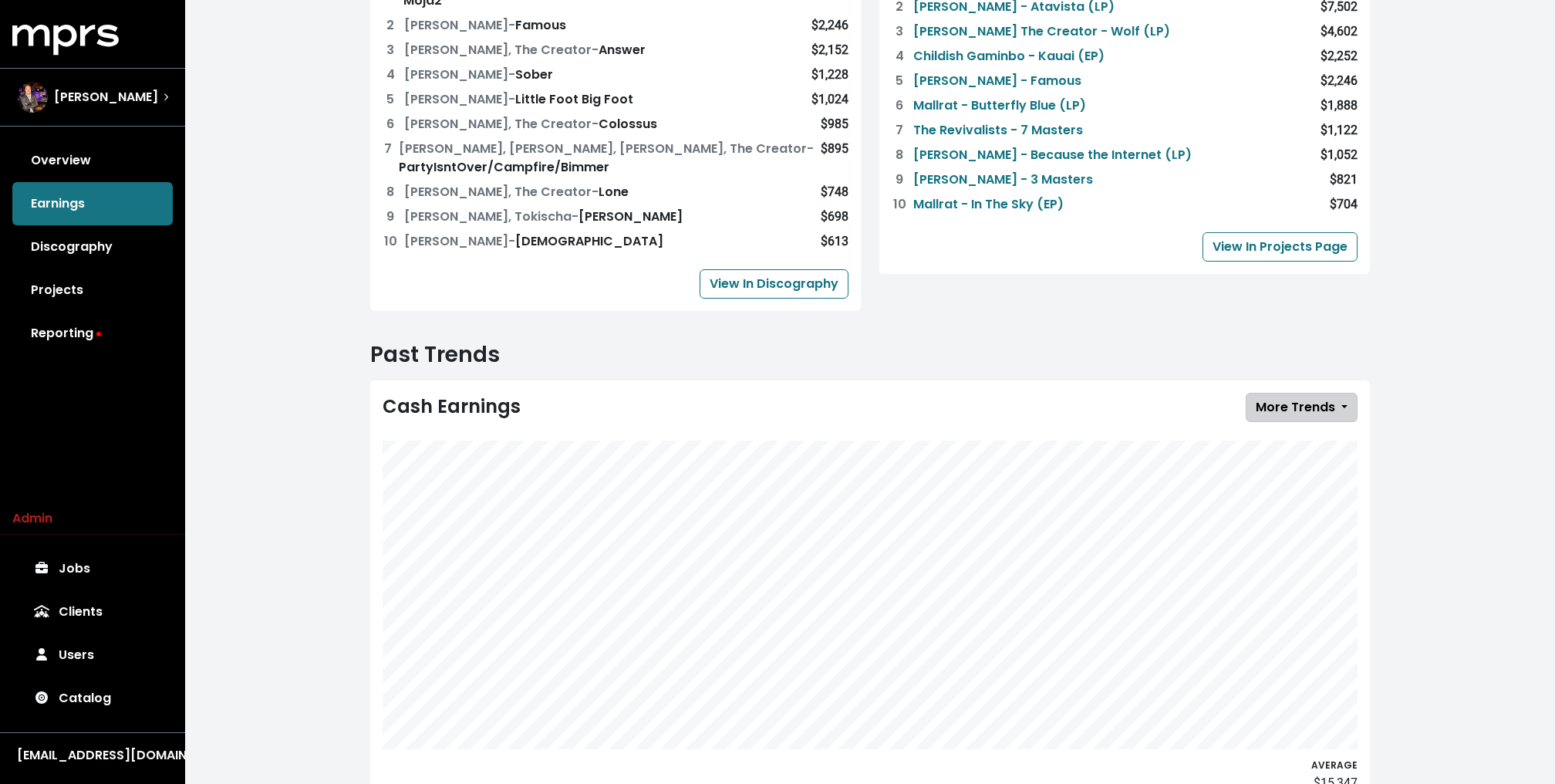
click at [1302, 398] on span "More Trends" at bounding box center [1295, 407] width 79 height 18
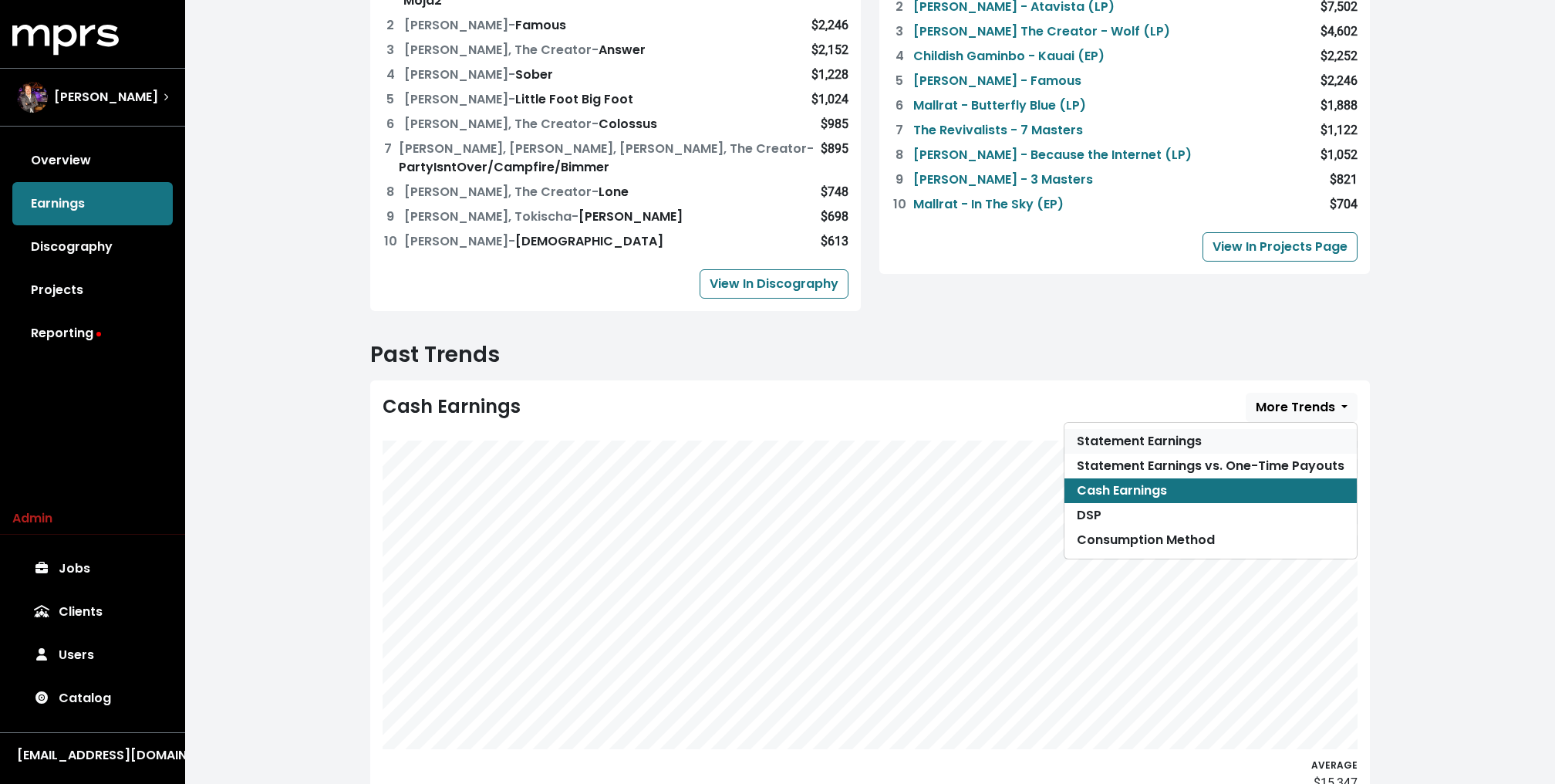
click at [1157, 429] on link "Statement Earnings" at bounding box center [1210, 441] width 292 height 24
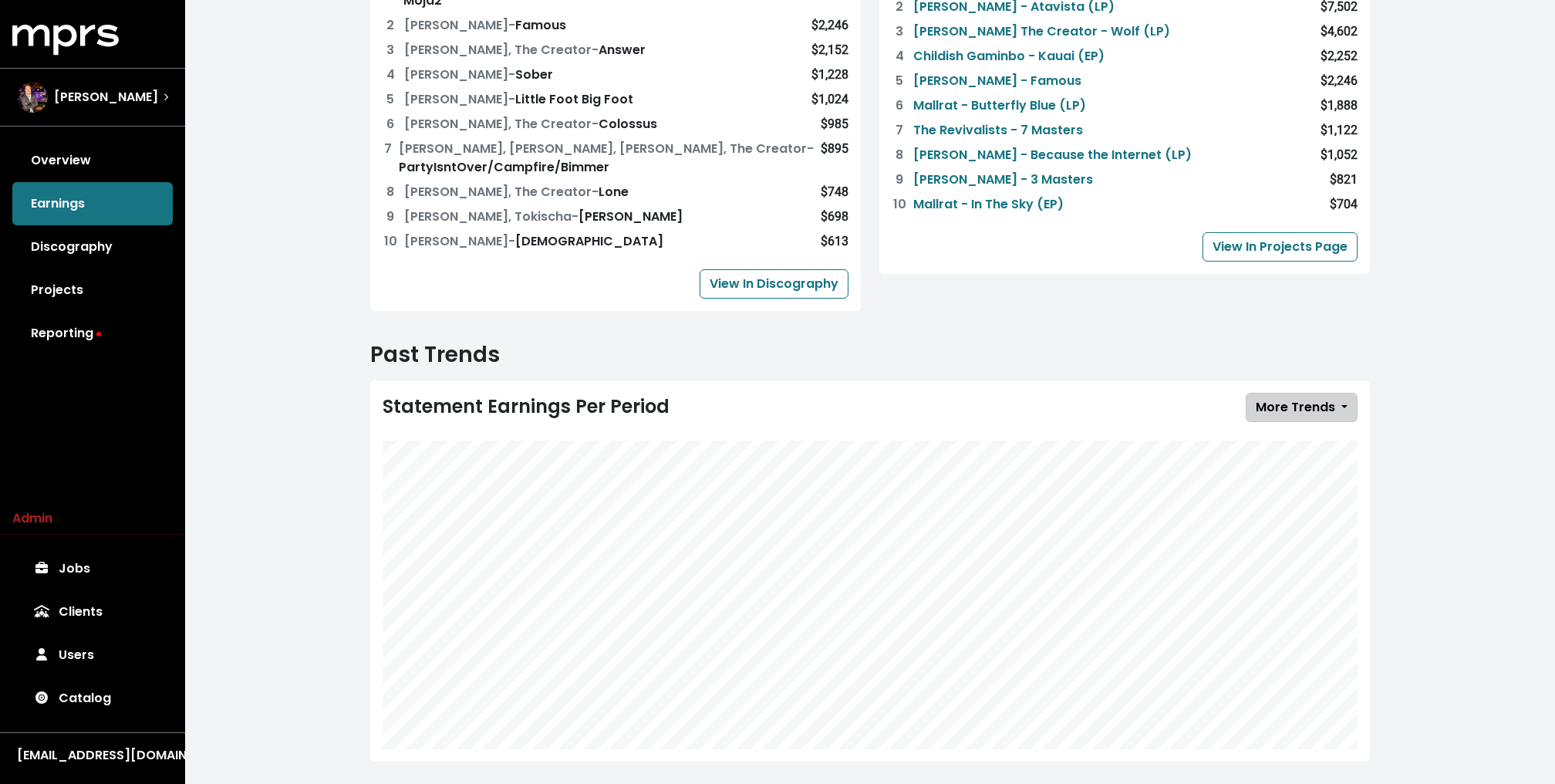
click at [1283, 398] on span "More Trends" at bounding box center [1295, 407] width 79 height 18
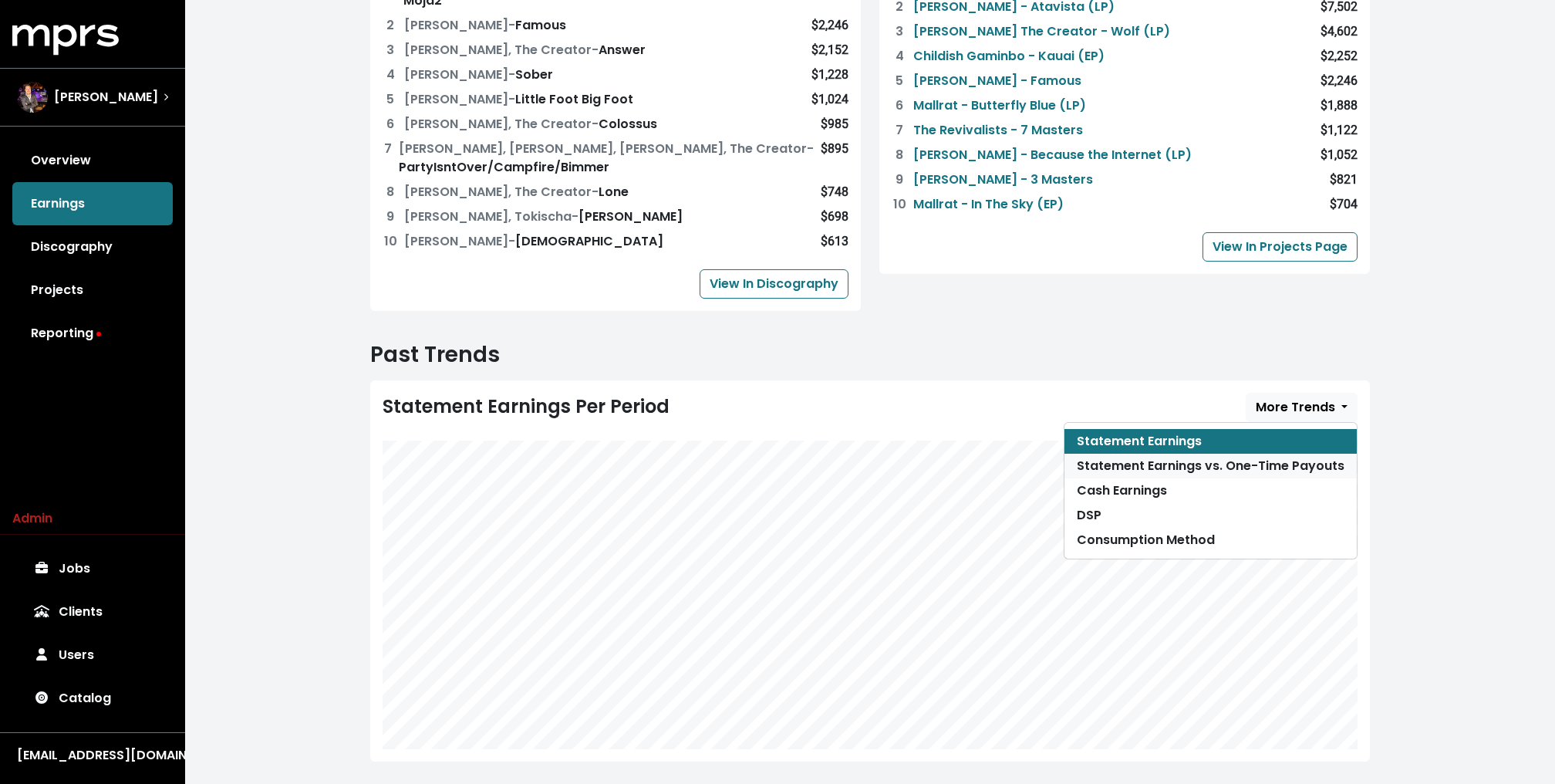
click at [1279, 453] on link "Statement Earnings vs. One-Time Payouts" at bounding box center [1210, 466] width 292 height 24
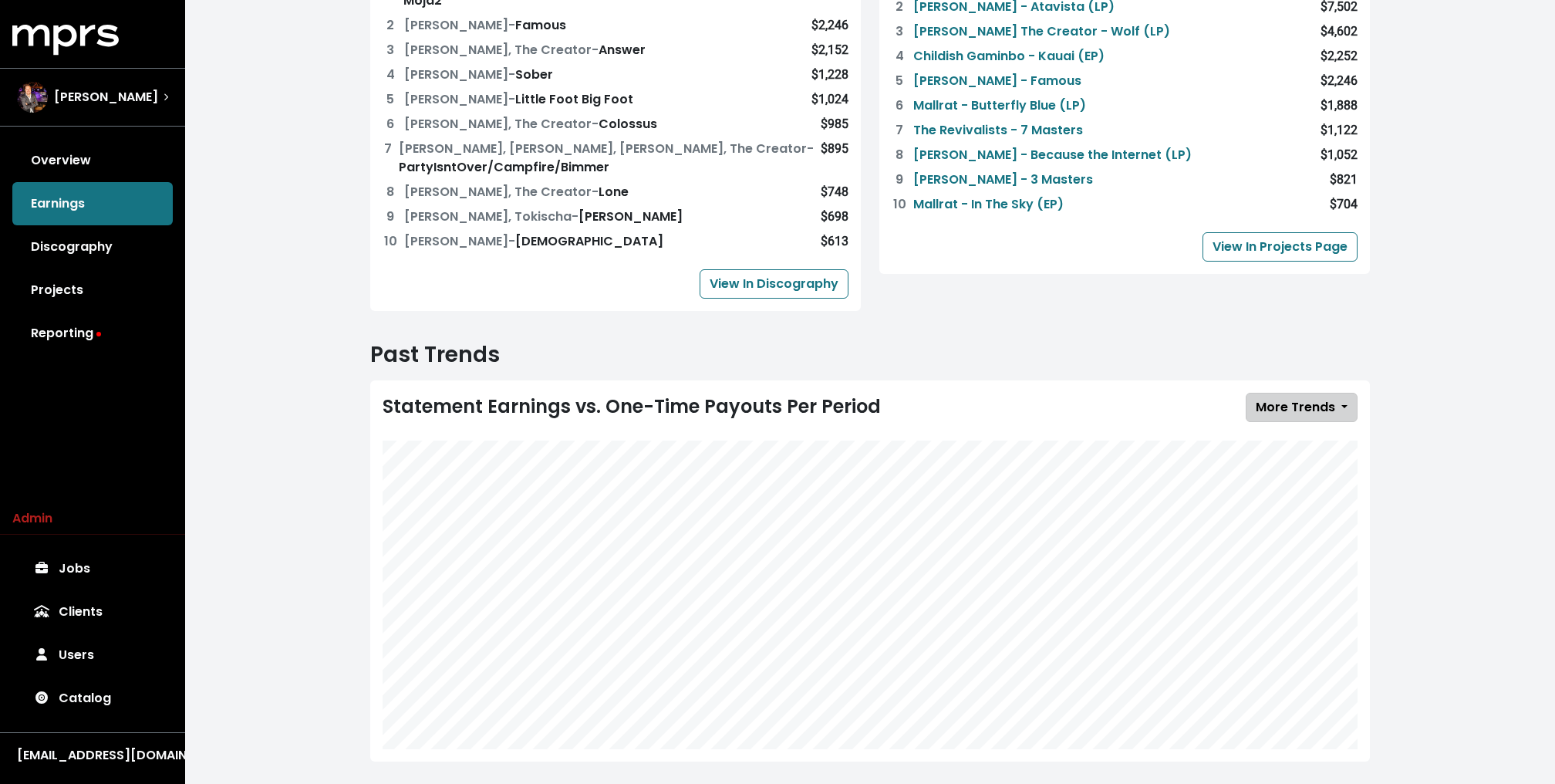
click at [1312, 398] on span "More Trends" at bounding box center [1295, 407] width 79 height 18
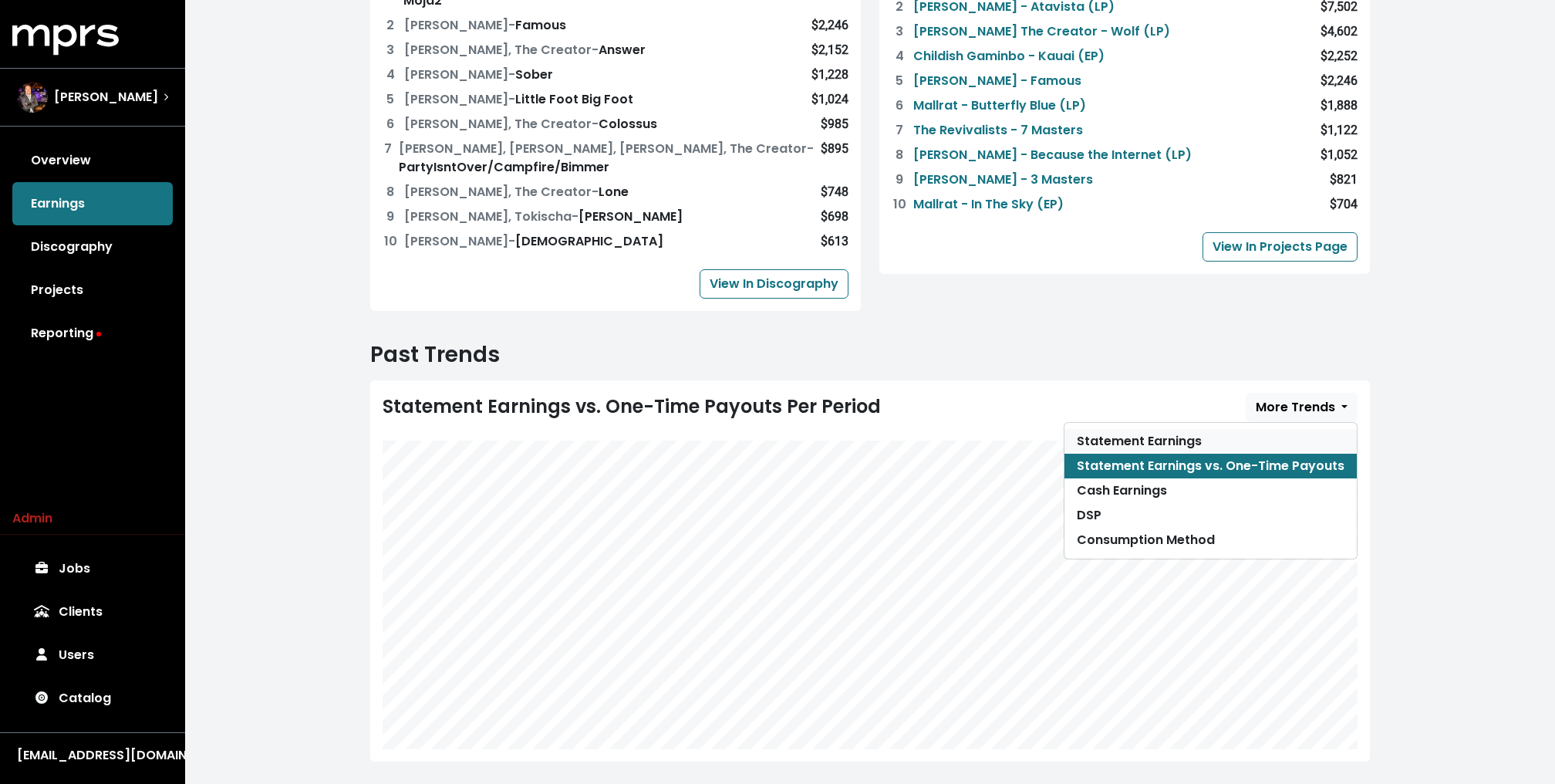
click at [1293, 429] on link "Statement Earnings" at bounding box center [1210, 441] width 292 height 24
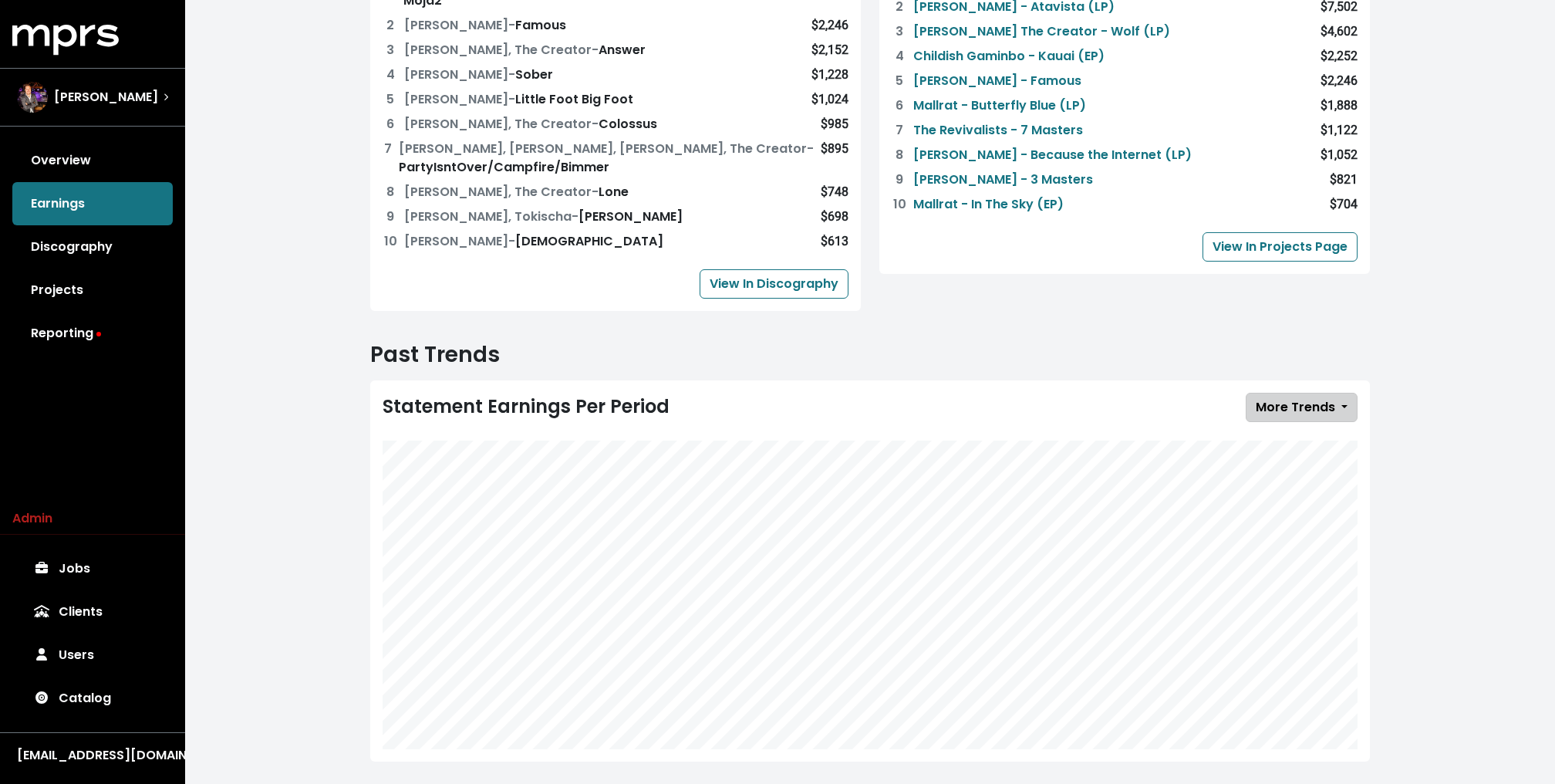
click at [1305, 398] on span "More Trends" at bounding box center [1295, 407] width 79 height 18
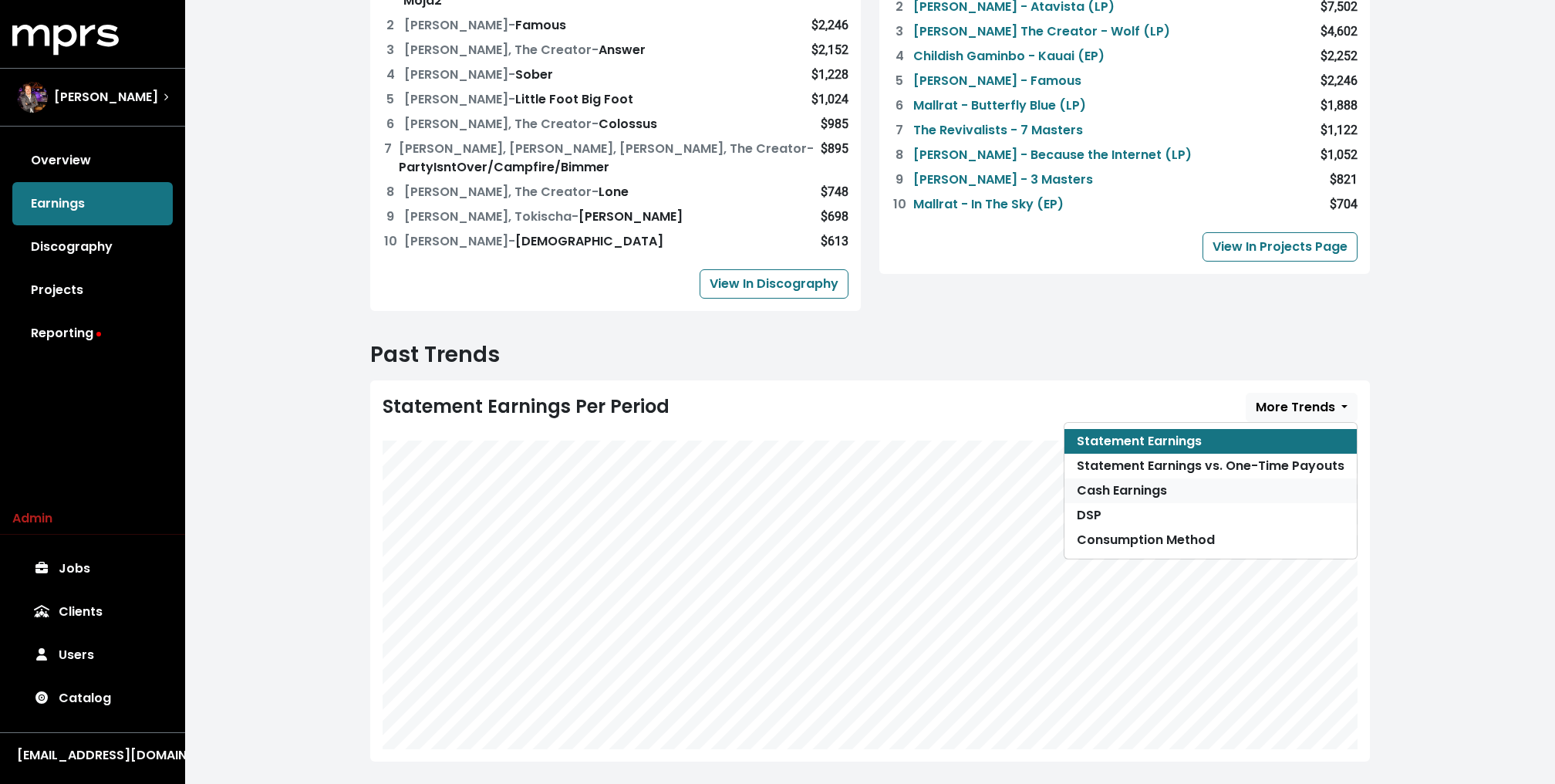
click at [1248, 479] on link "Cash Earnings" at bounding box center [1210, 491] width 292 height 24
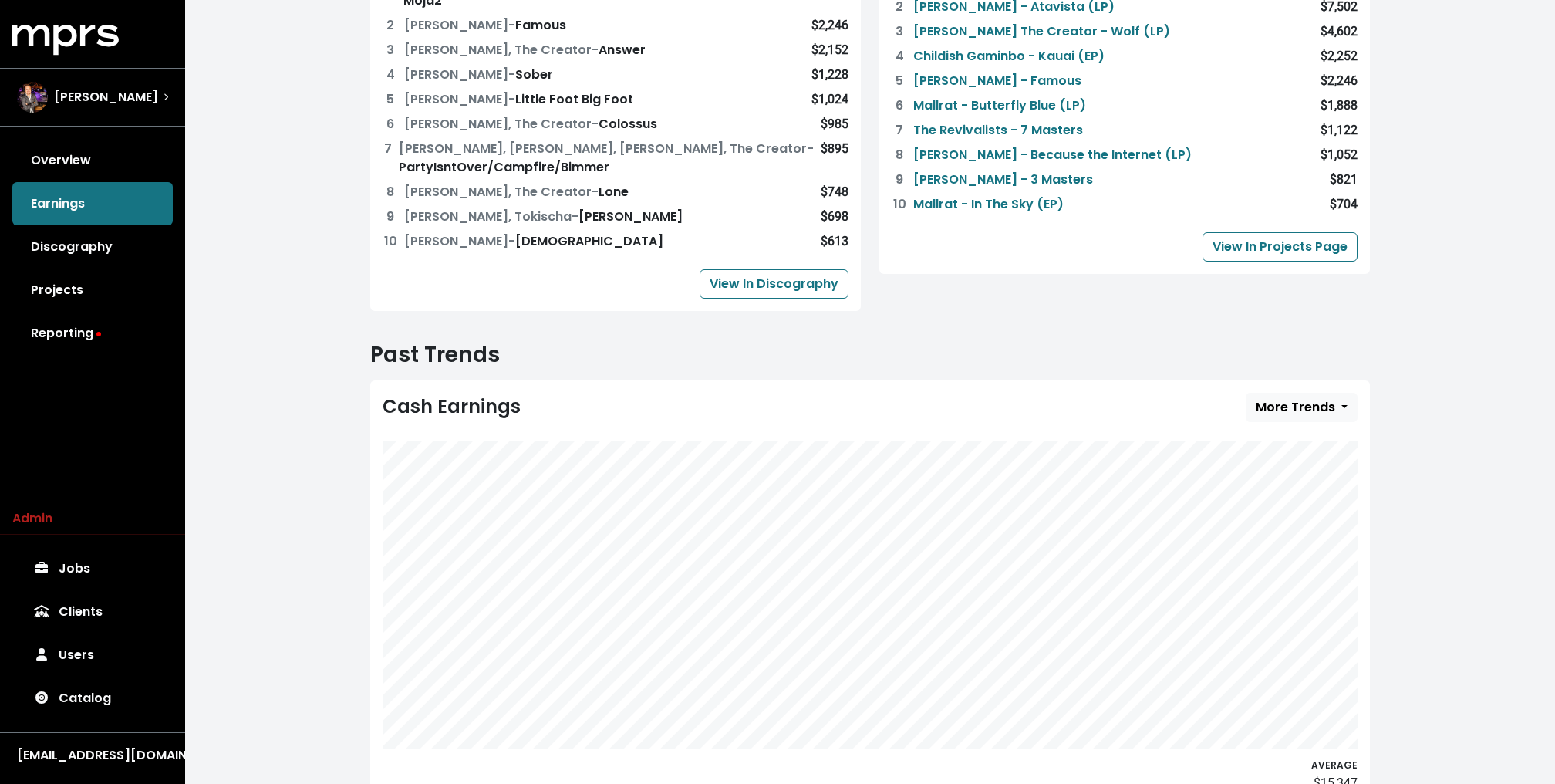
click at [1340, 310] on span "2024 H2 Breakdown See other period earnings 2025 H1 2024 H2 2024 H1 2023 H2 202…" at bounding box center [870, 198] width 1000 height 1245
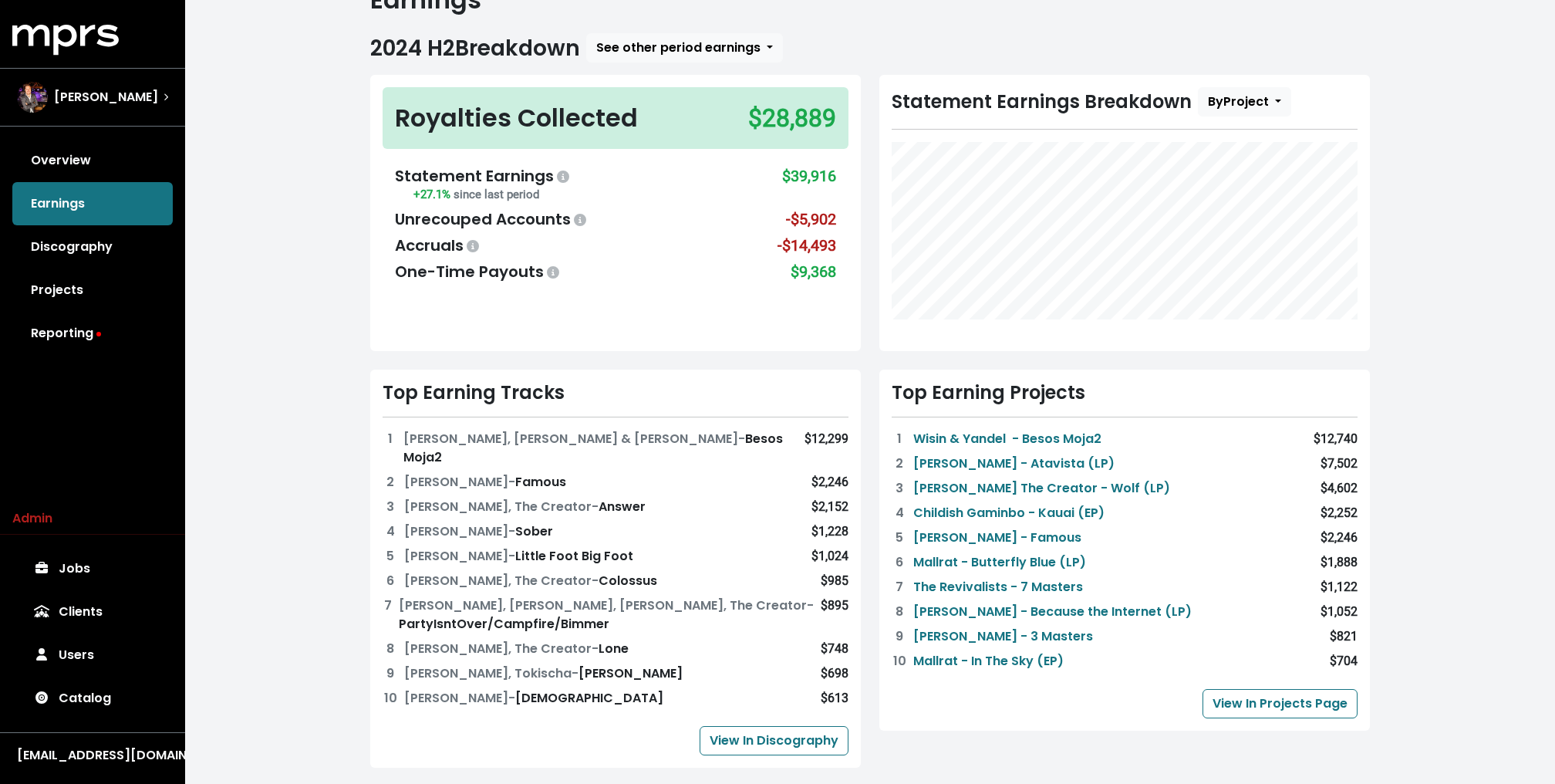
scroll to position [63, 0]
click at [564, 289] on div "Statement Earnings +27.1% since last period $39,916 Unrecouped Accounts -$5,902…" at bounding box center [615, 225] width 466 height 144
click at [1406, 261] on div "Home Earnings Earnings 2024 H2 Breakdown See other period earnings 2025 H1 2024…" at bounding box center [870, 621] width 1370 height 1368
click at [1252, 114] on button "By Project" at bounding box center [1245, 103] width 93 height 29
click at [1277, 132] on link "Label" at bounding box center [1285, 135] width 173 height 21
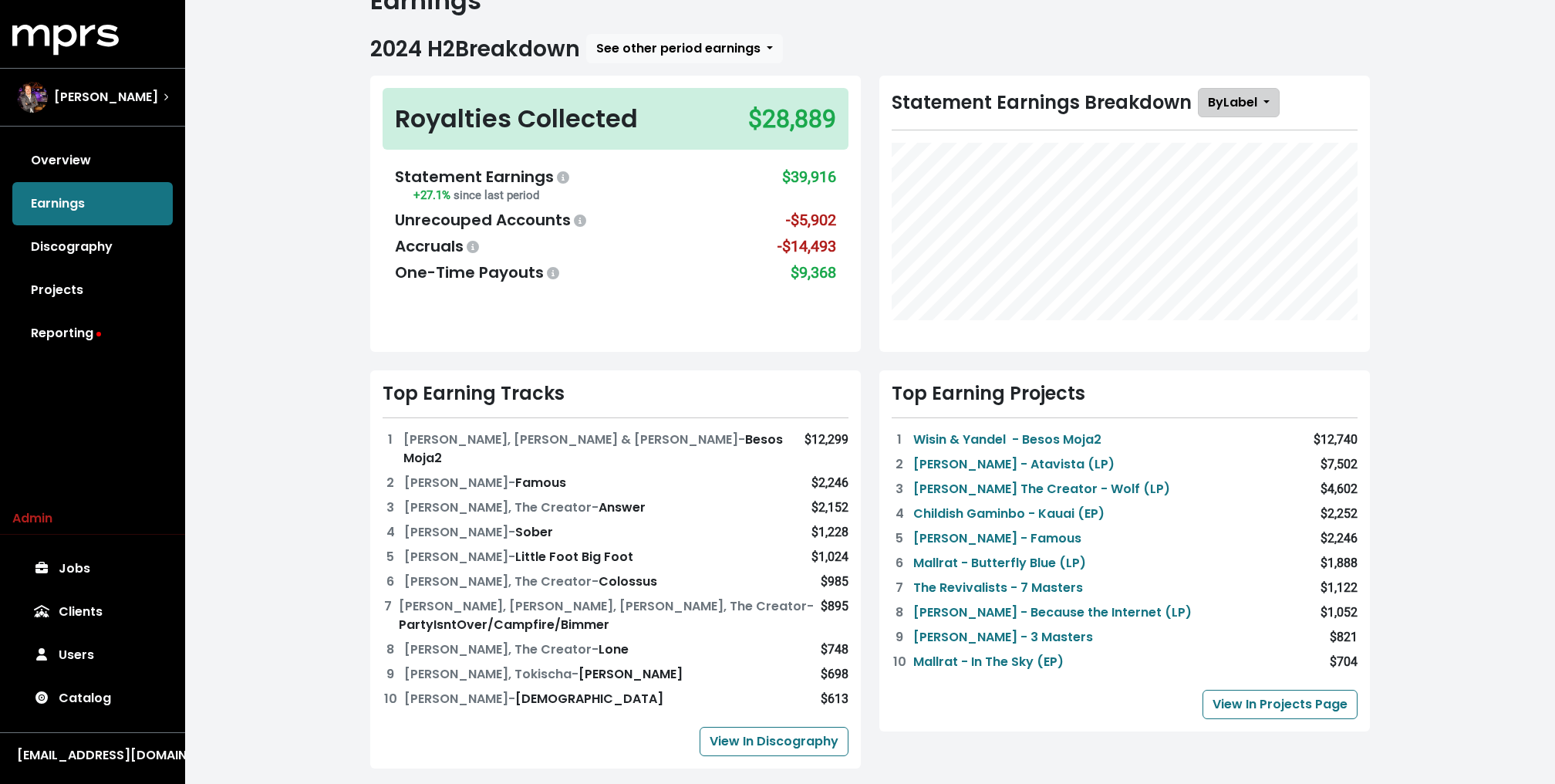
click at [1259, 100] on button "By Label" at bounding box center [1239, 103] width 82 height 29
click at [1257, 163] on link "Consumption Method" at bounding box center [1285, 157] width 173 height 21
click at [1011, 131] on span "By Consumption Method" at bounding box center [978, 131] width 154 height 18
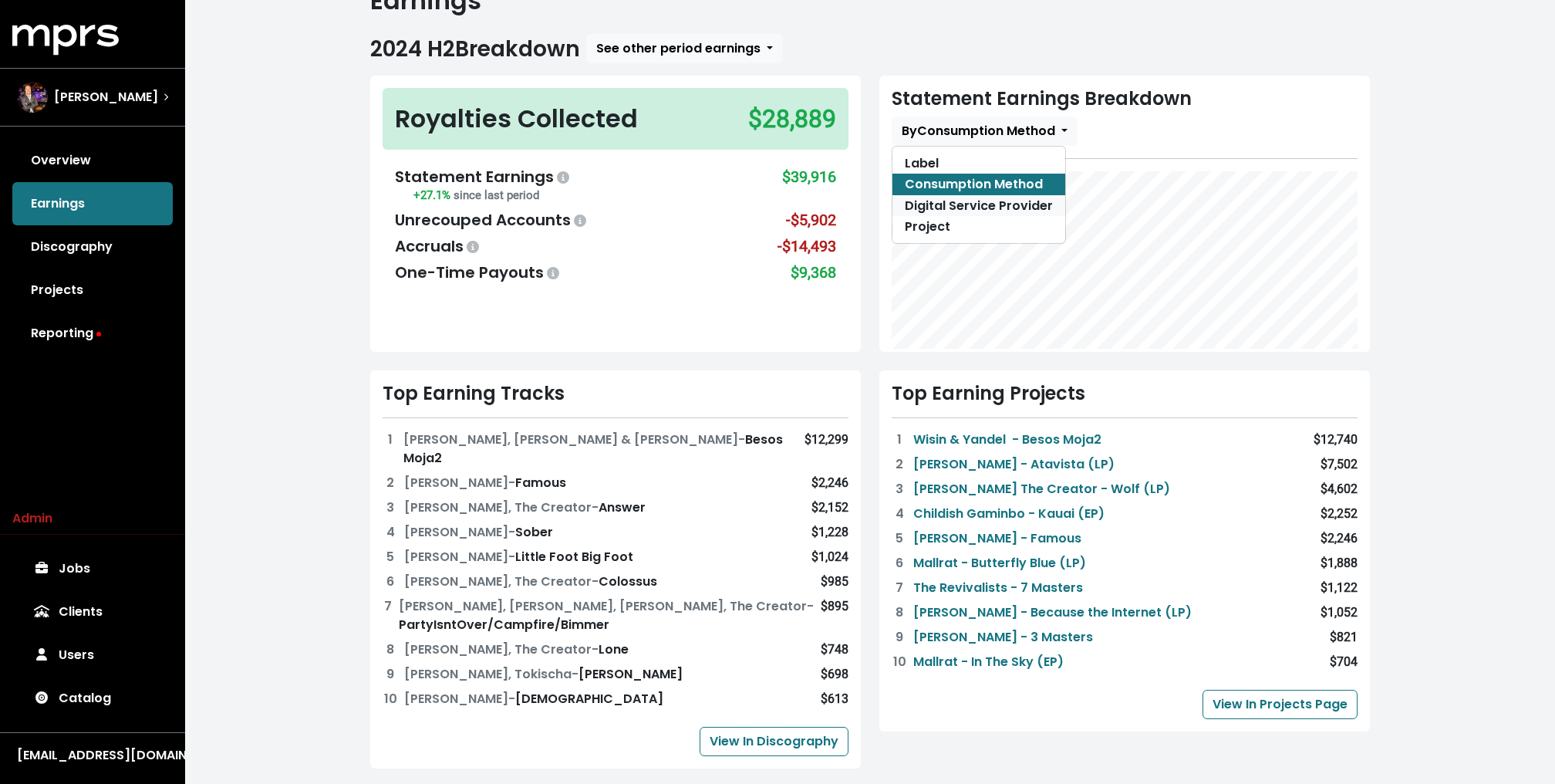
click at [988, 200] on link "Digital Service Provider" at bounding box center [979, 206] width 173 height 21
click at [1016, 133] on span "By Digital Service Provider" at bounding box center [983, 131] width 163 height 18
click at [991, 219] on link "Project" at bounding box center [979, 226] width 173 height 21
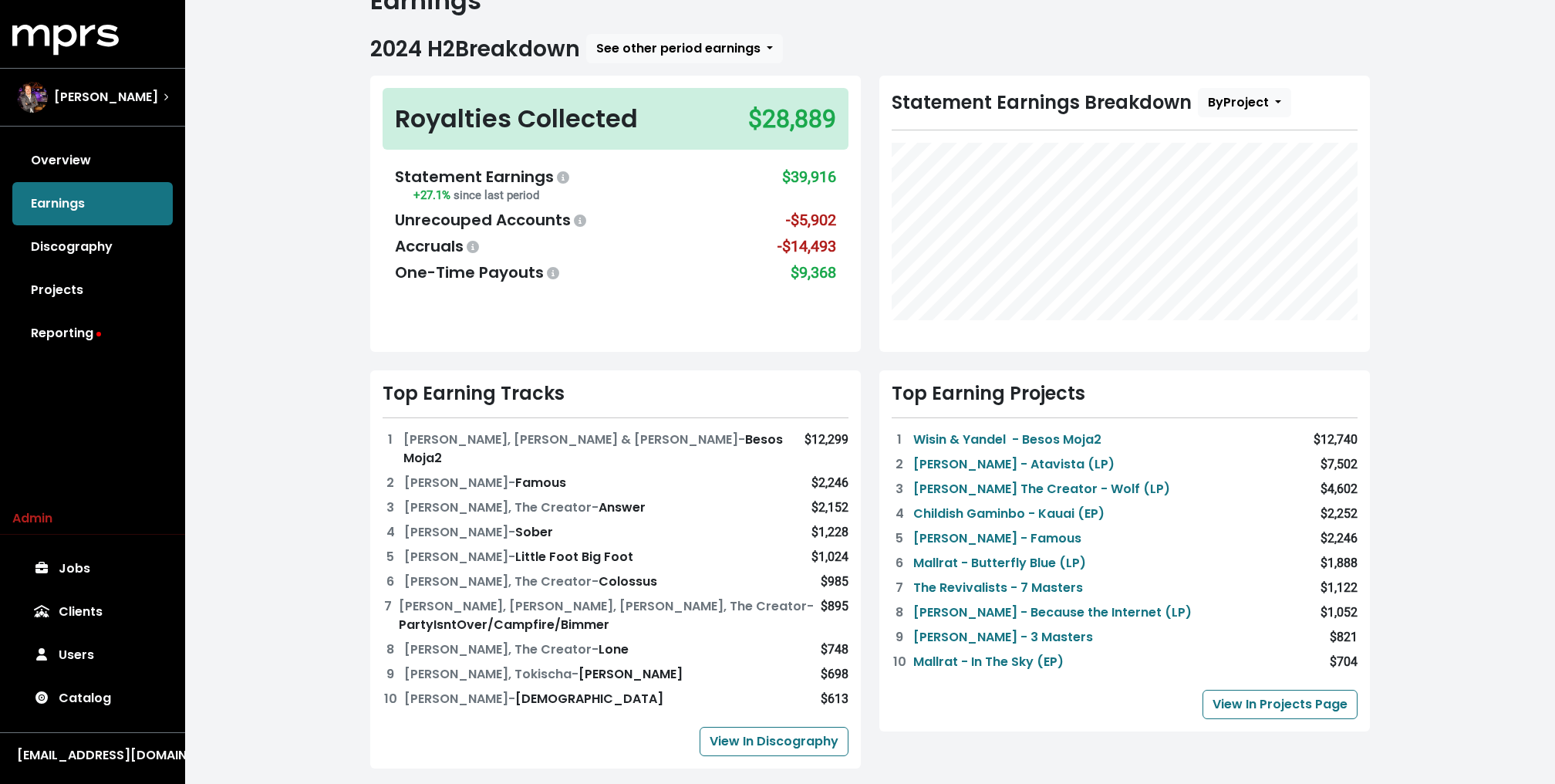
click at [864, 78] on div "Royalties Collected $28,889 Statement Earnings +27.1% since last period $39,916…" at bounding box center [615, 214] width 509 height 276
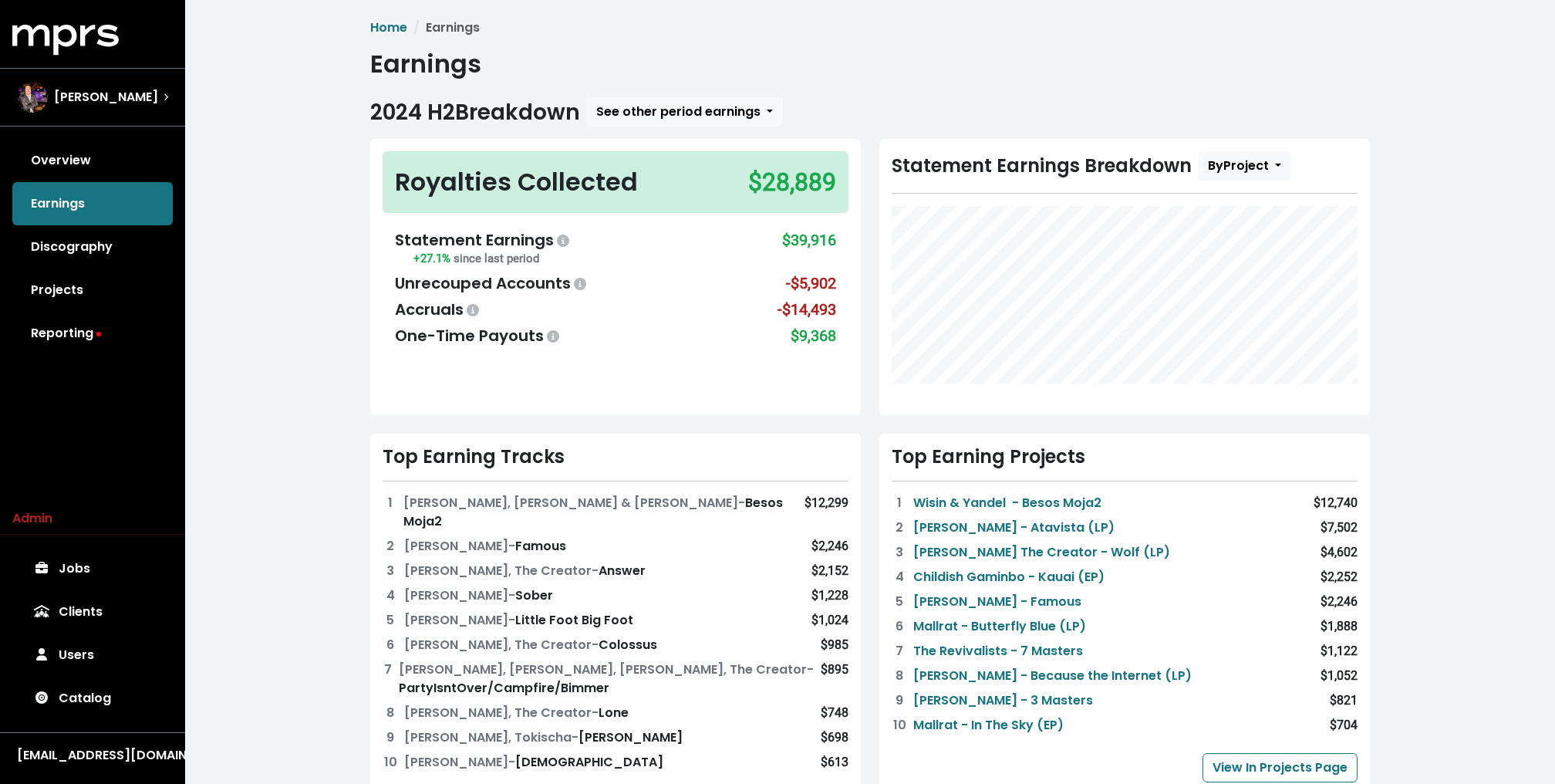
click at [866, 145] on div "Royalties Collected $28,889 Statement Earnings +27.1% since last period $39,916…" at bounding box center [615, 277] width 509 height 276
